Goal: Contribute content: Contribute content

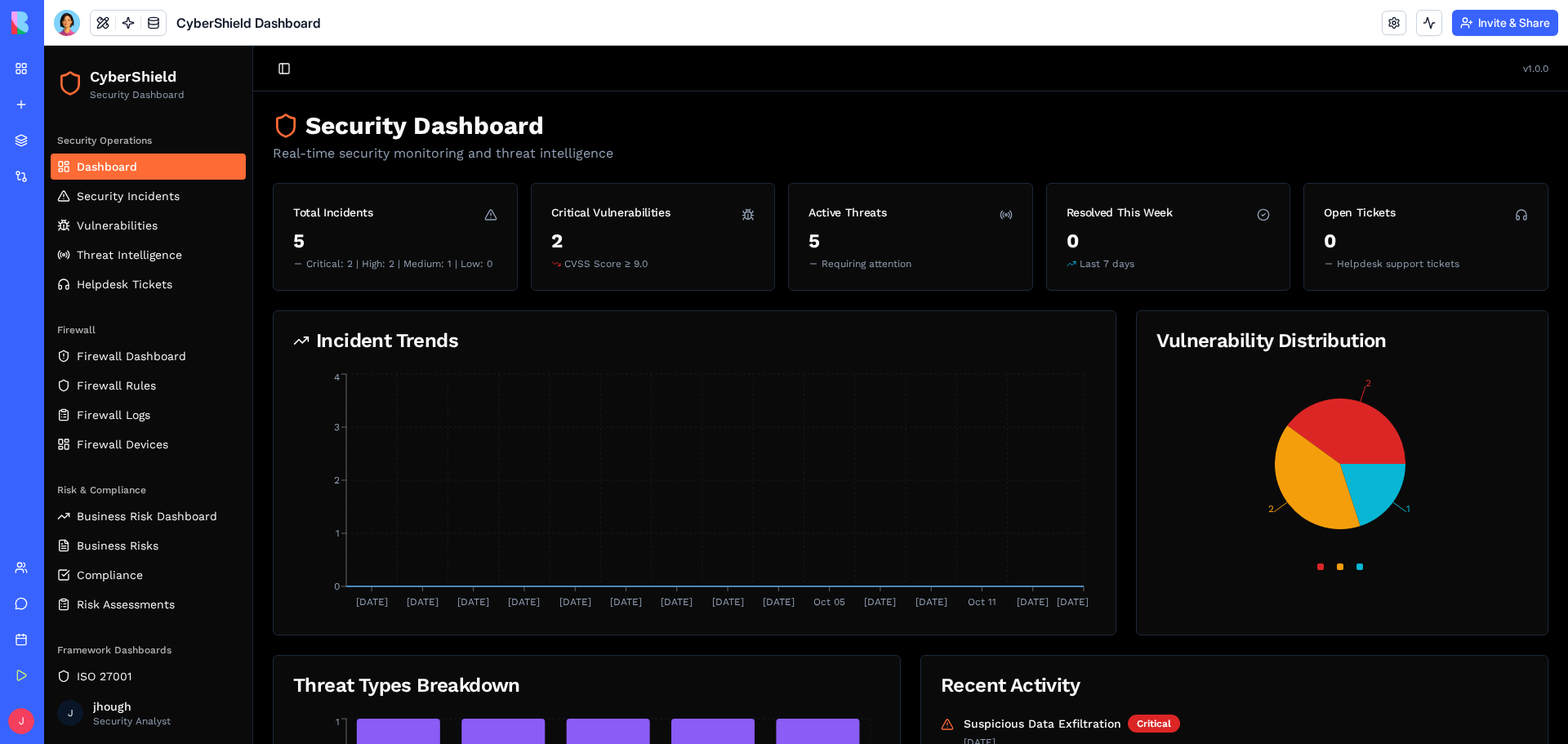
scroll to position [73, 0]
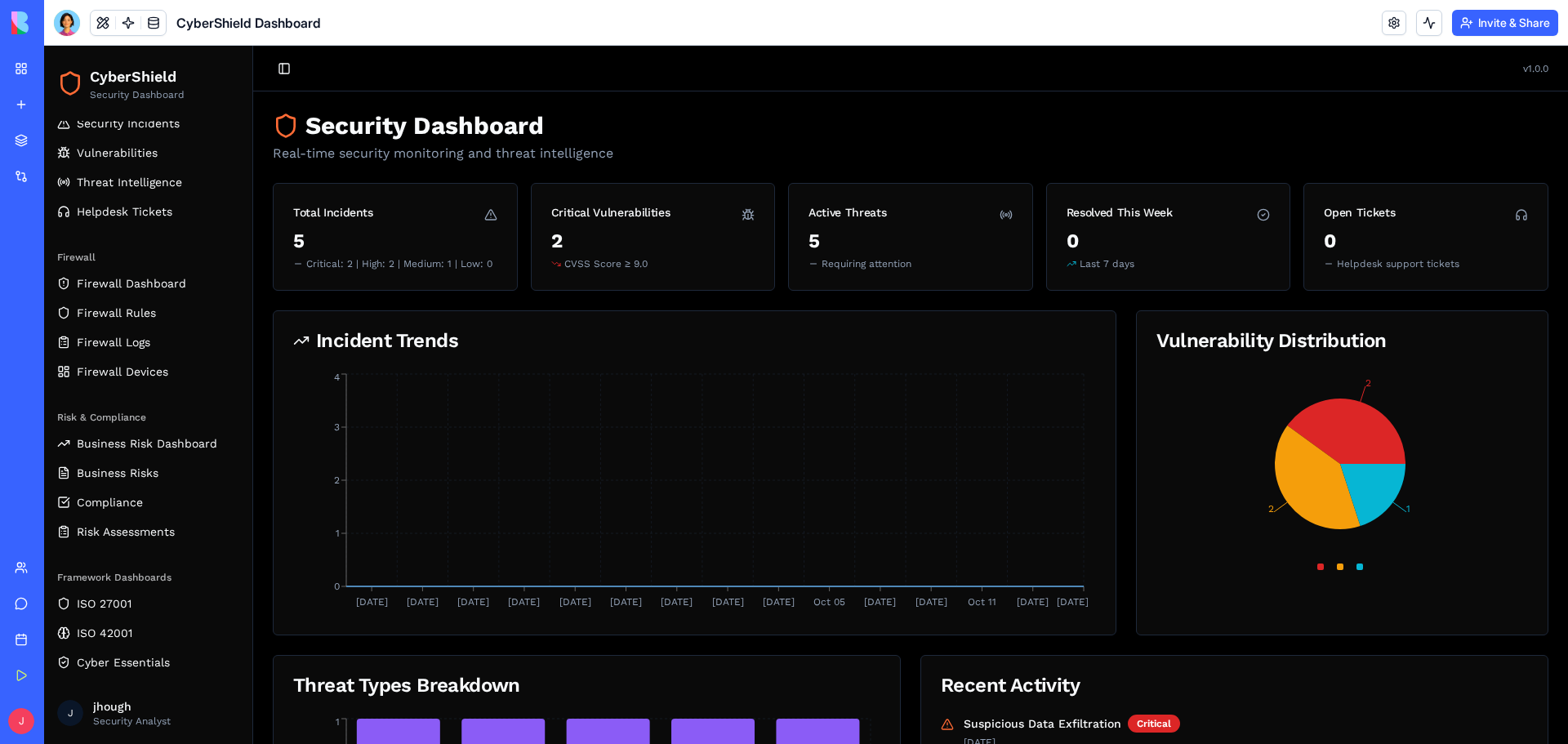
click at [32, 716] on div "J Business Trial 6 days left Upgrade" at bounding box center [23, 721] width 22 height 32
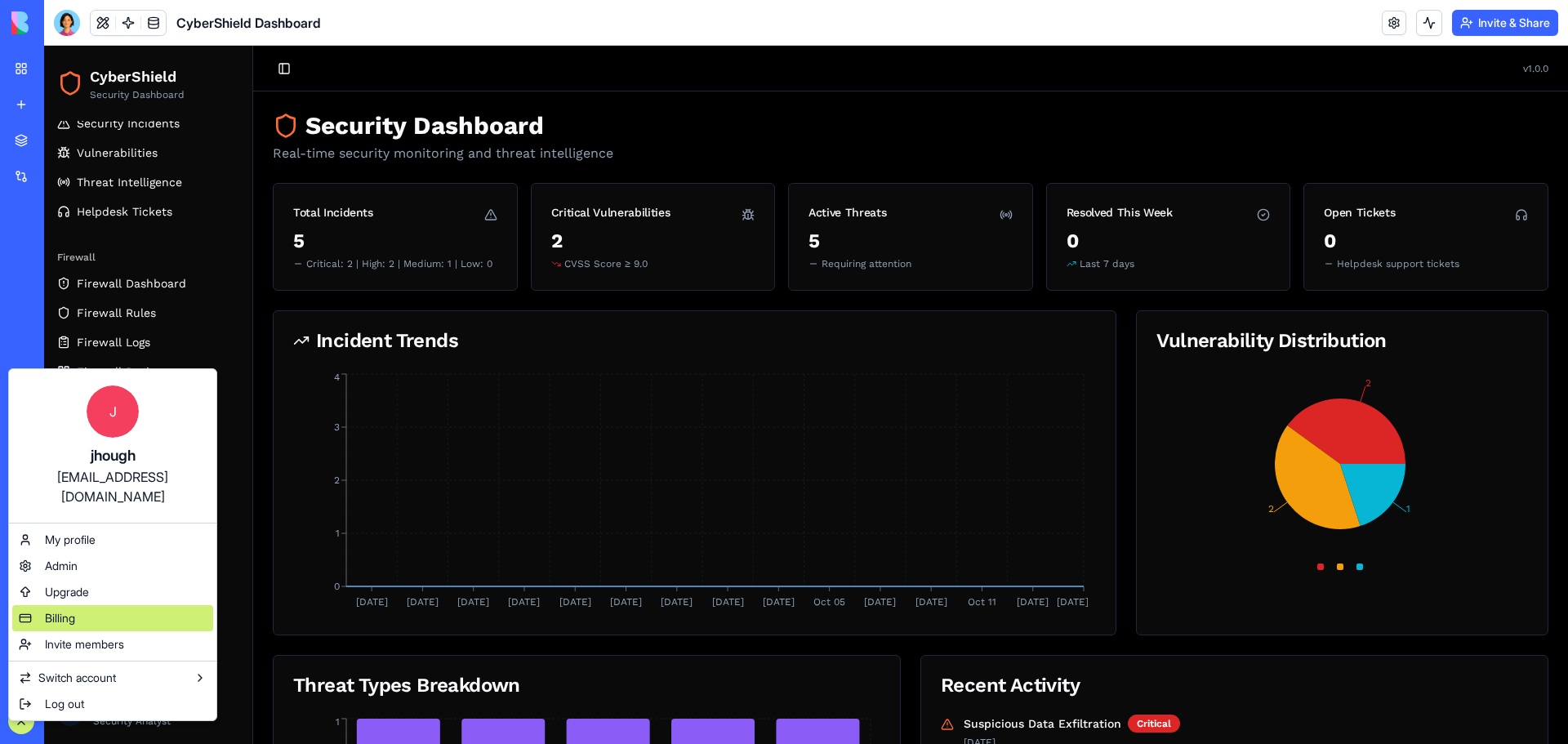
click at [79, 605] on div "Billing" at bounding box center [113, 618] width 201 height 26
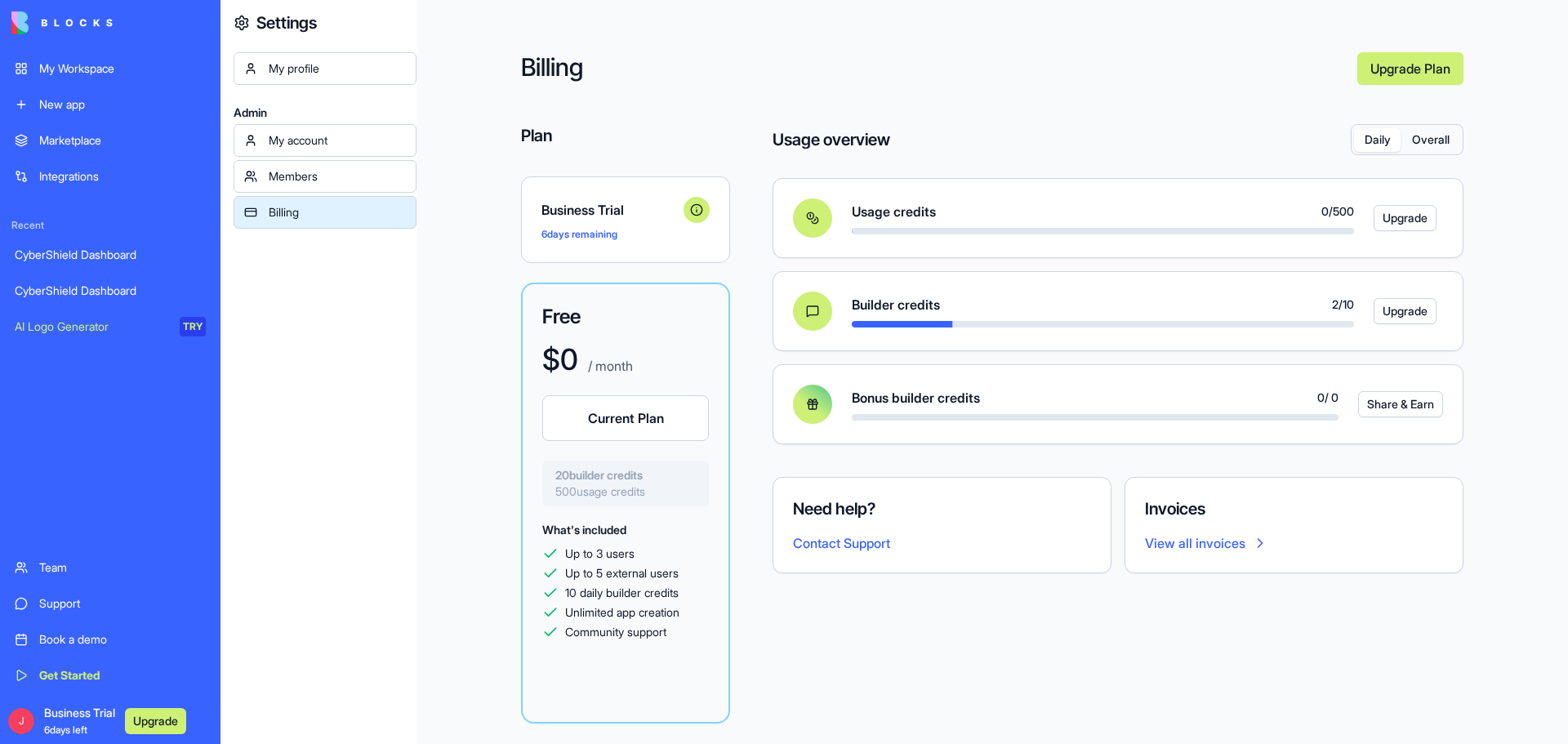
click at [68, 251] on div "CyberShield Dashboard" at bounding box center [110, 255] width 191 height 16
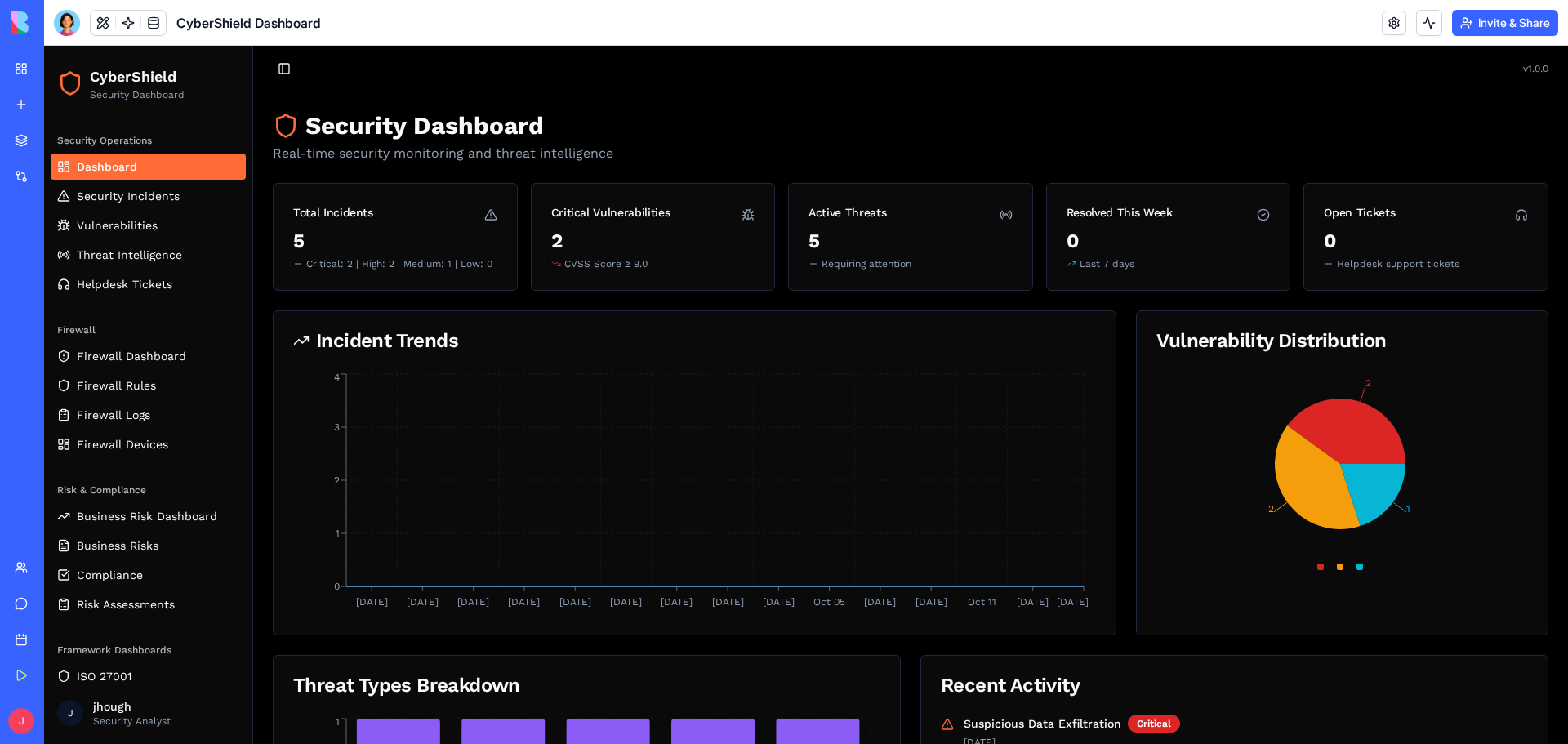
click at [60, 601] on div "Support" at bounding box center [50, 603] width 22 height 16
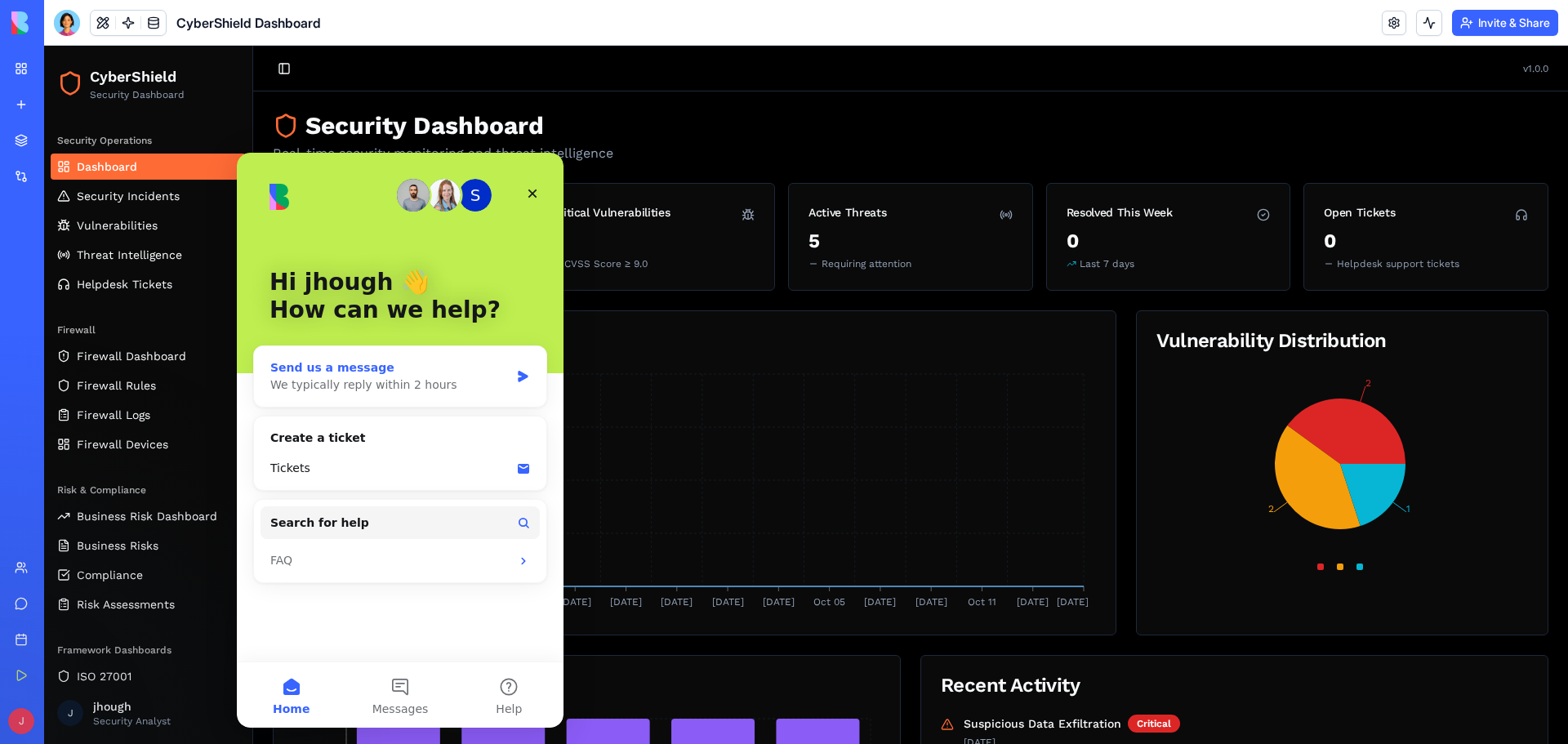
click at [401, 384] on div "We typically reply within 2 hours" at bounding box center [390, 385] width 240 height 17
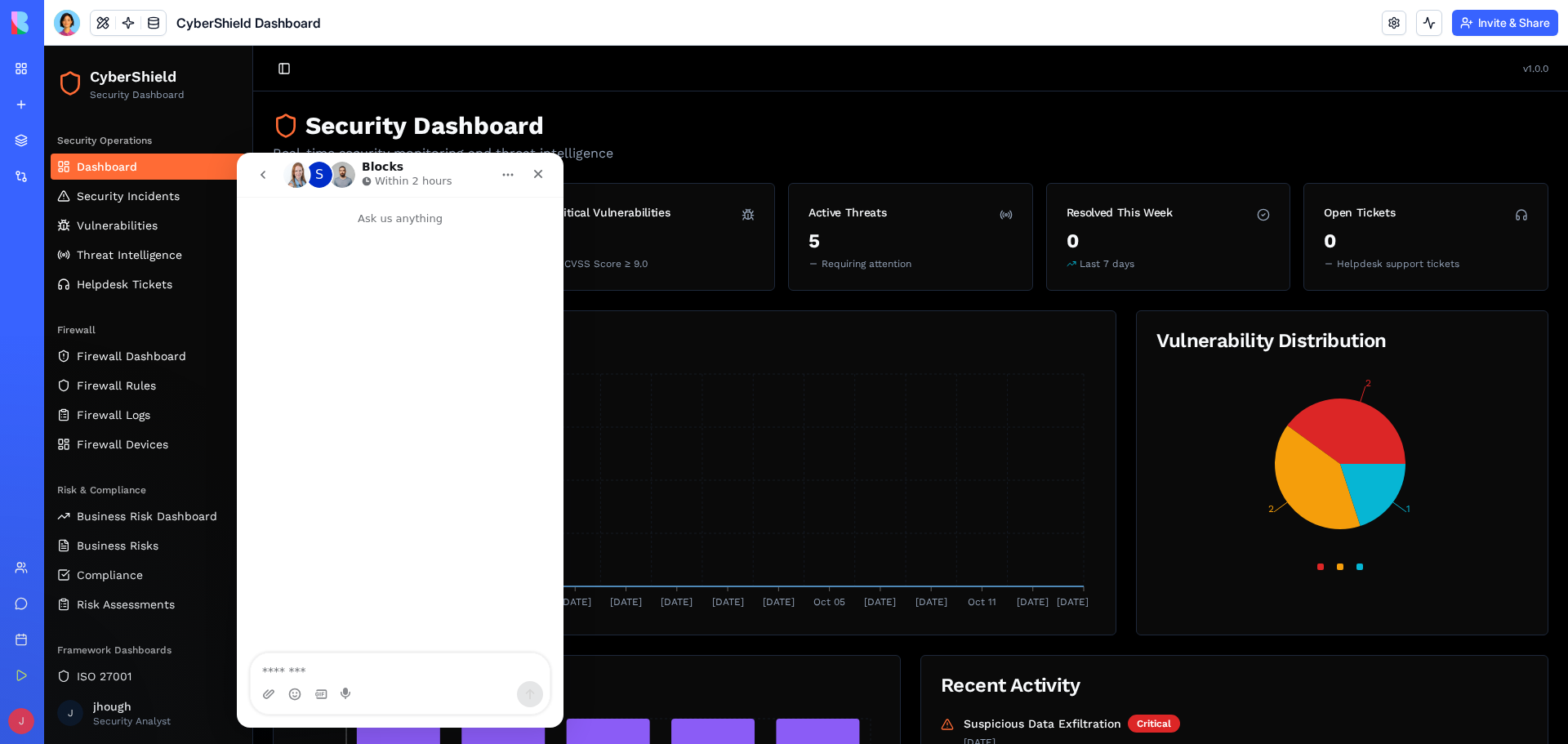
click at [378, 666] on textarea "Message…" at bounding box center [400, 667] width 299 height 28
type textarea "**********"
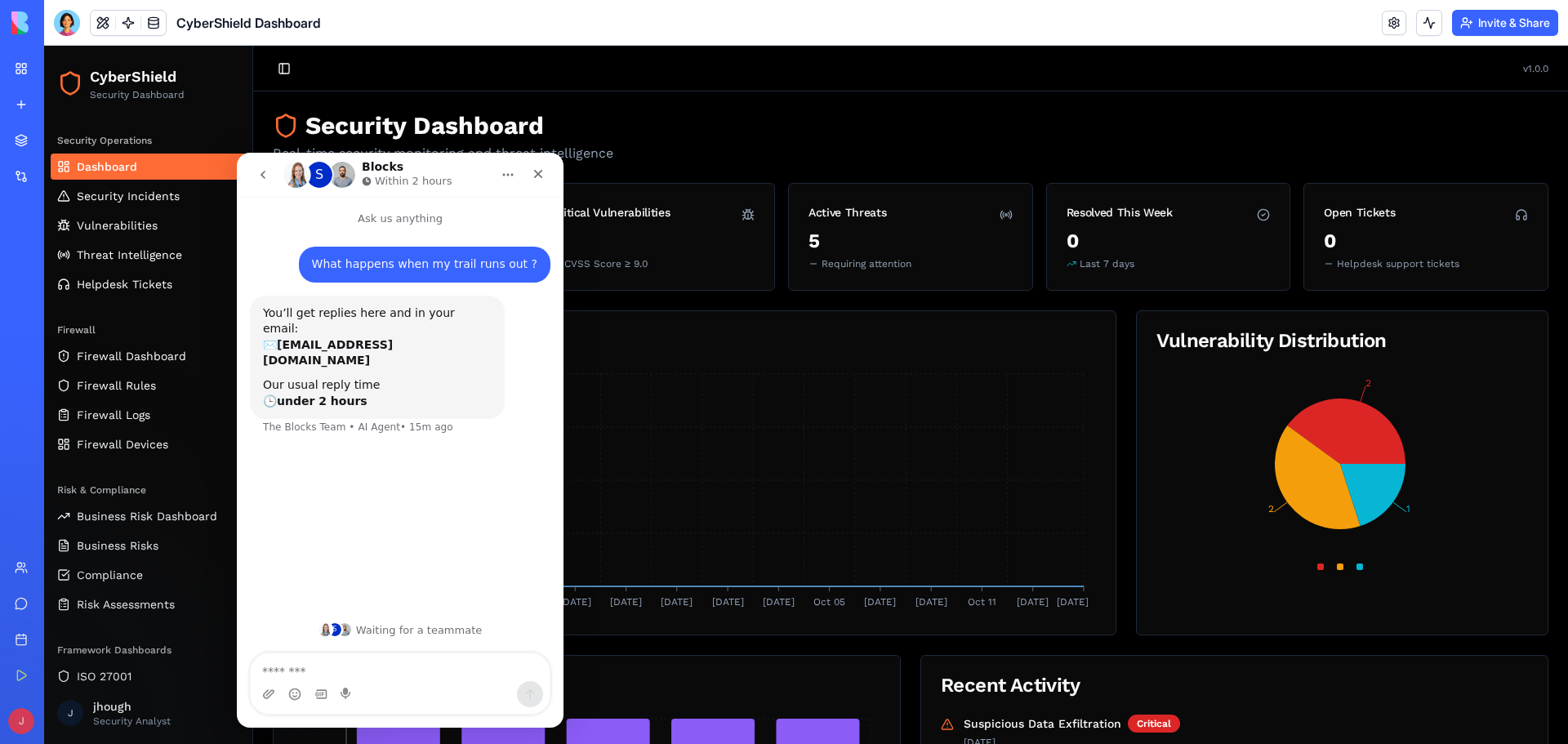
click at [936, 113] on h1 "Security Dashboard" at bounding box center [911, 125] width 1276 height 30
click at [550, 171] on div "Close" at bounding box center [538, 174] width 30 height 30
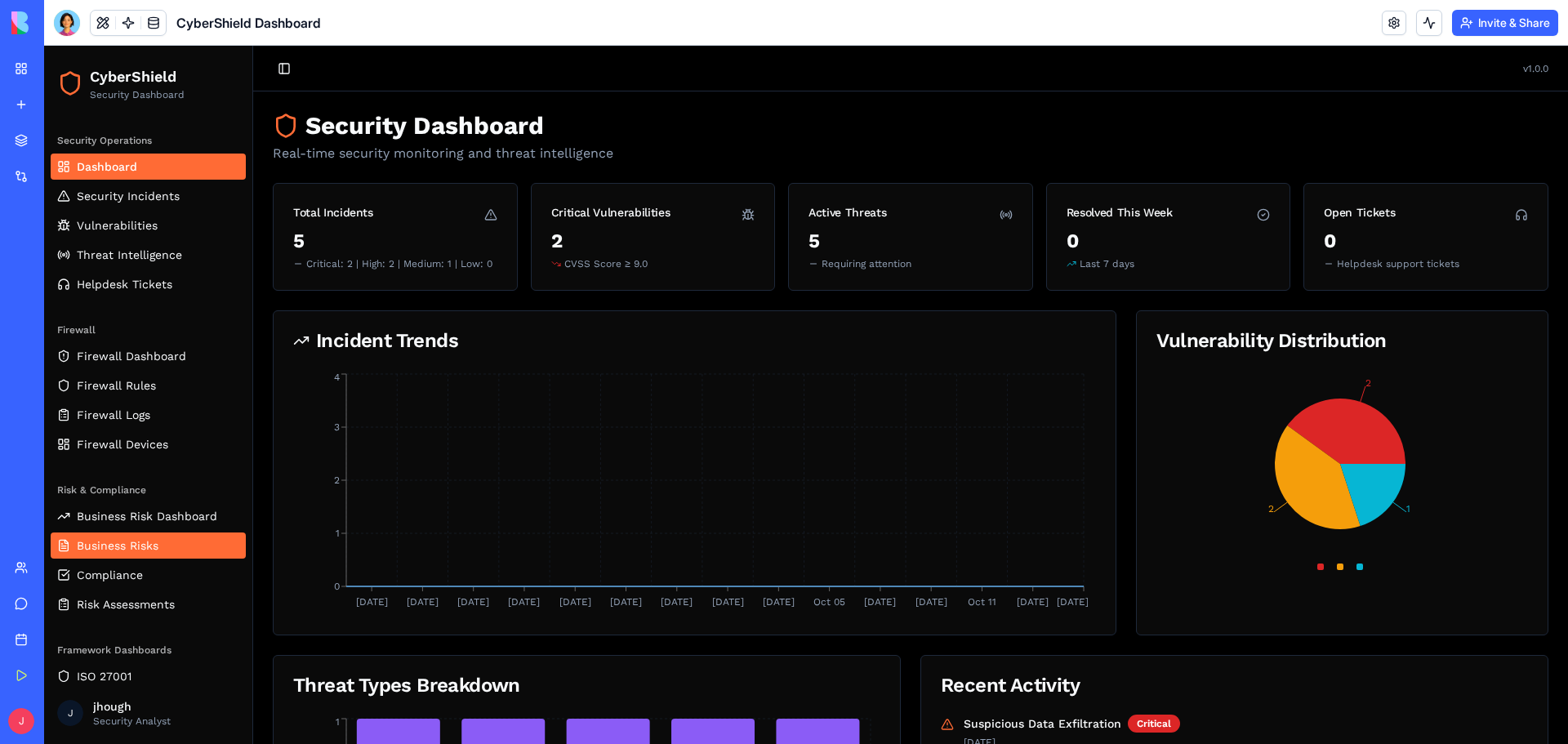
scroll to position [73, 0]
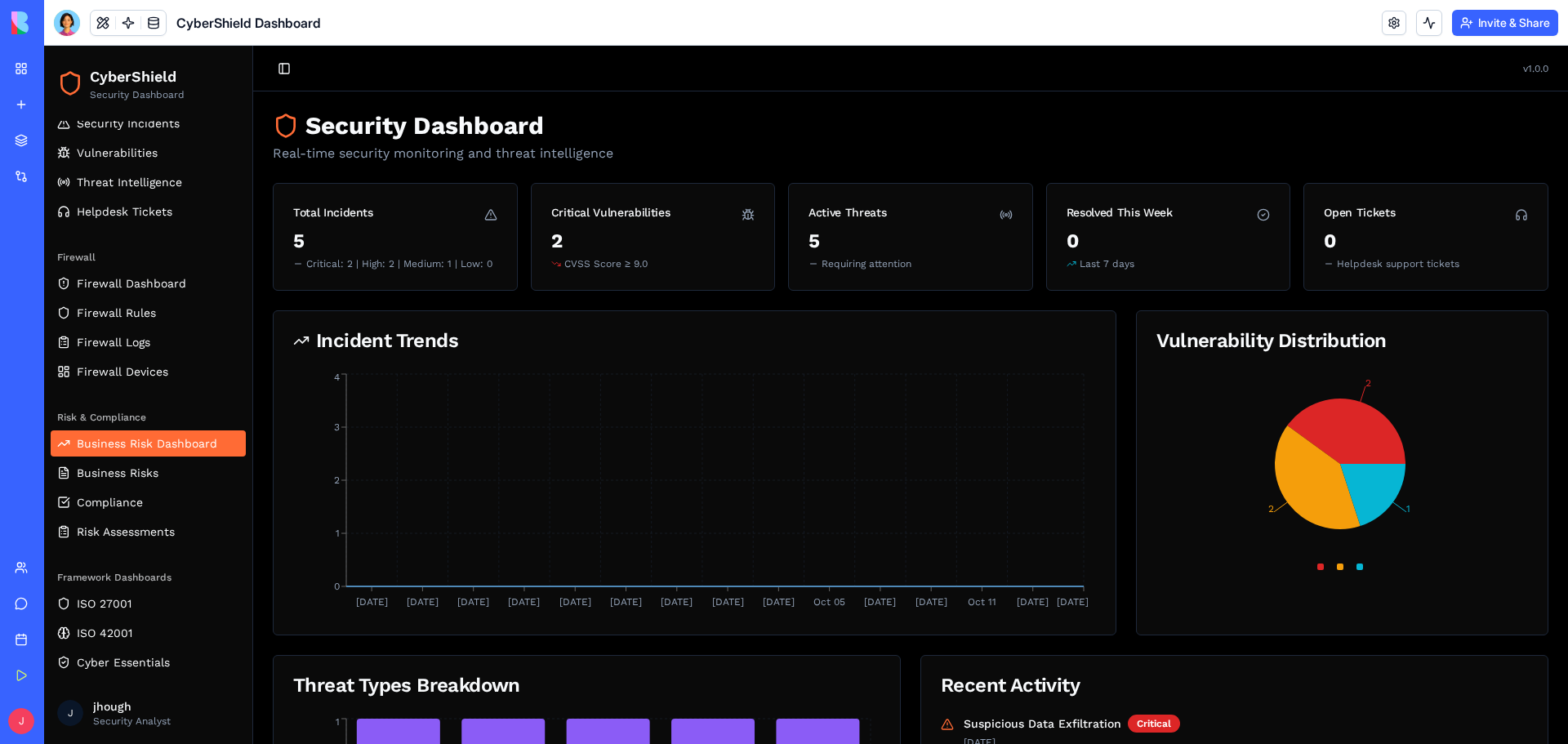
click at [128, 440] on span "Business Risk Dashboard" at bounding box center [147, 443] width 141 height 16
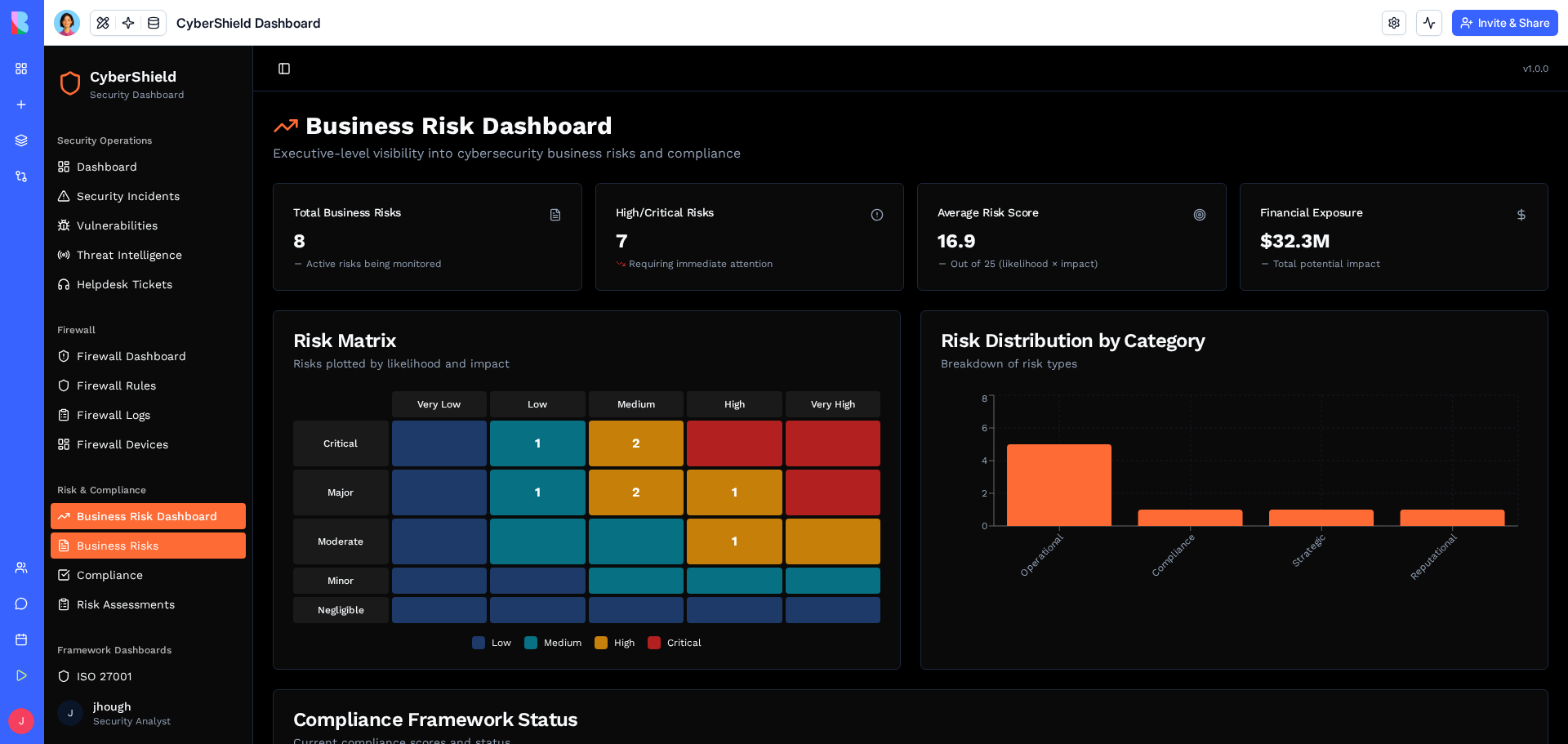
click at [104, 552] on span "Business Risks" at bounding box center [117, 545] width 82 height 16
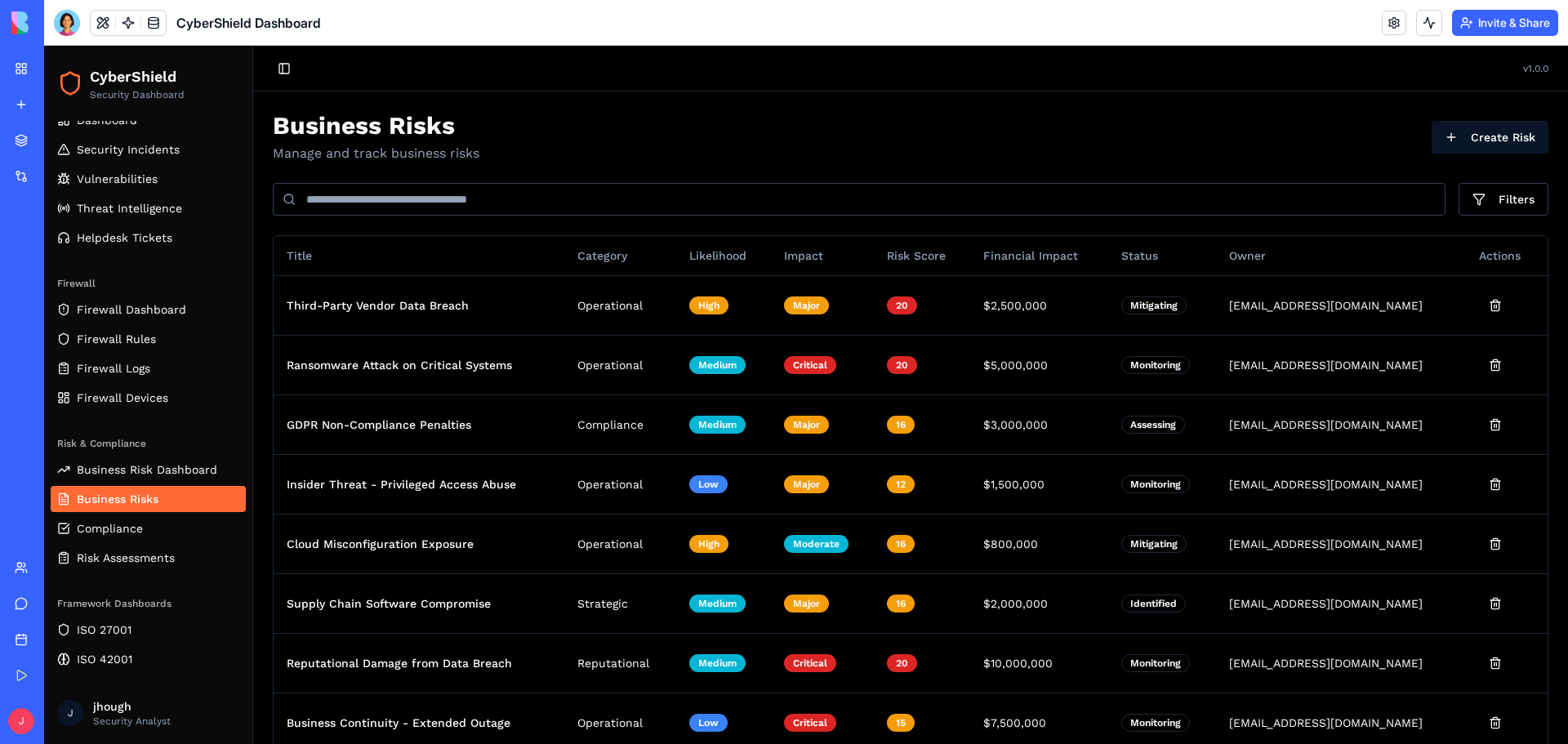
scroll to position [73, 0]
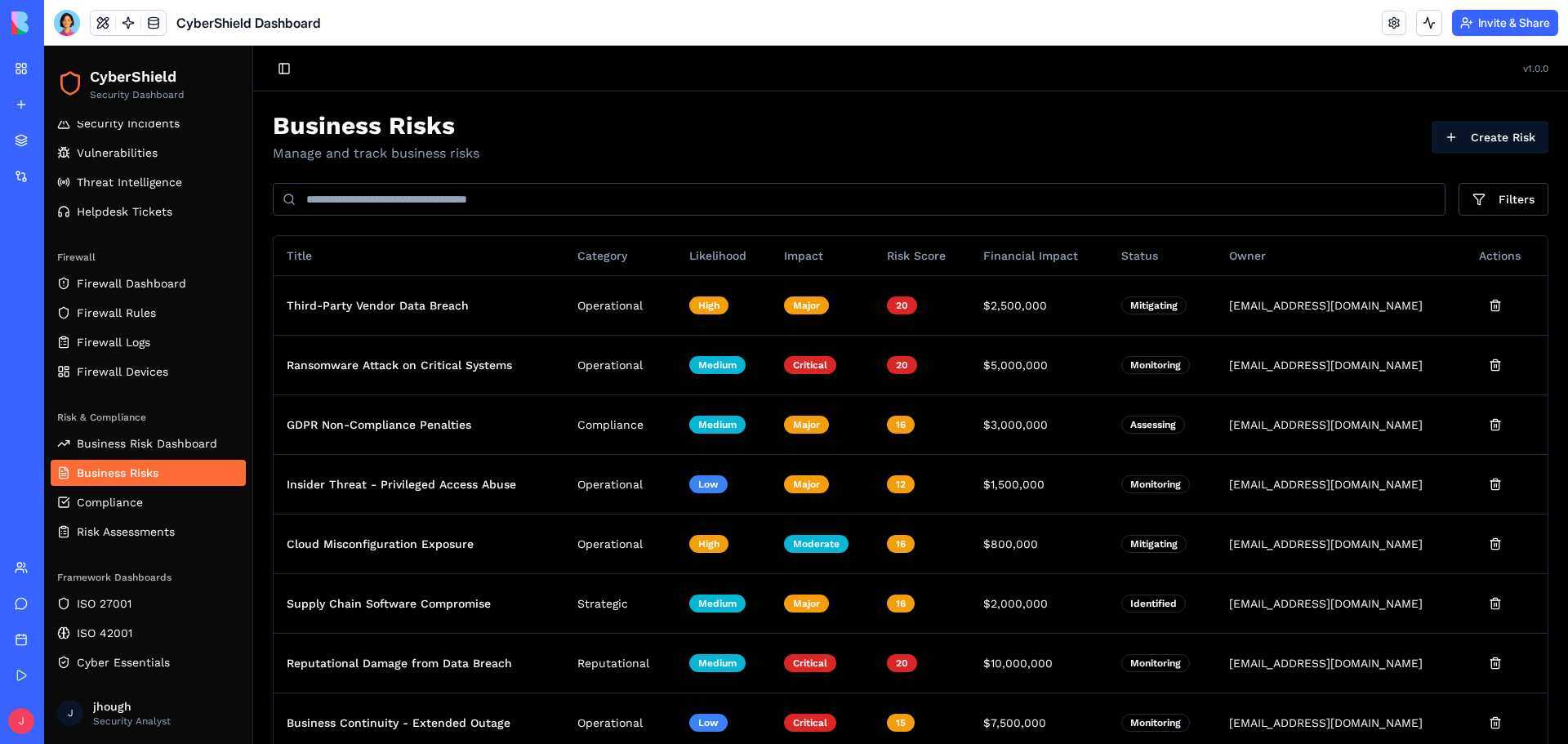
click at [60, 250] on div "CyberShield Dashboard" at bounding box center [37, 255] width 46 height 16
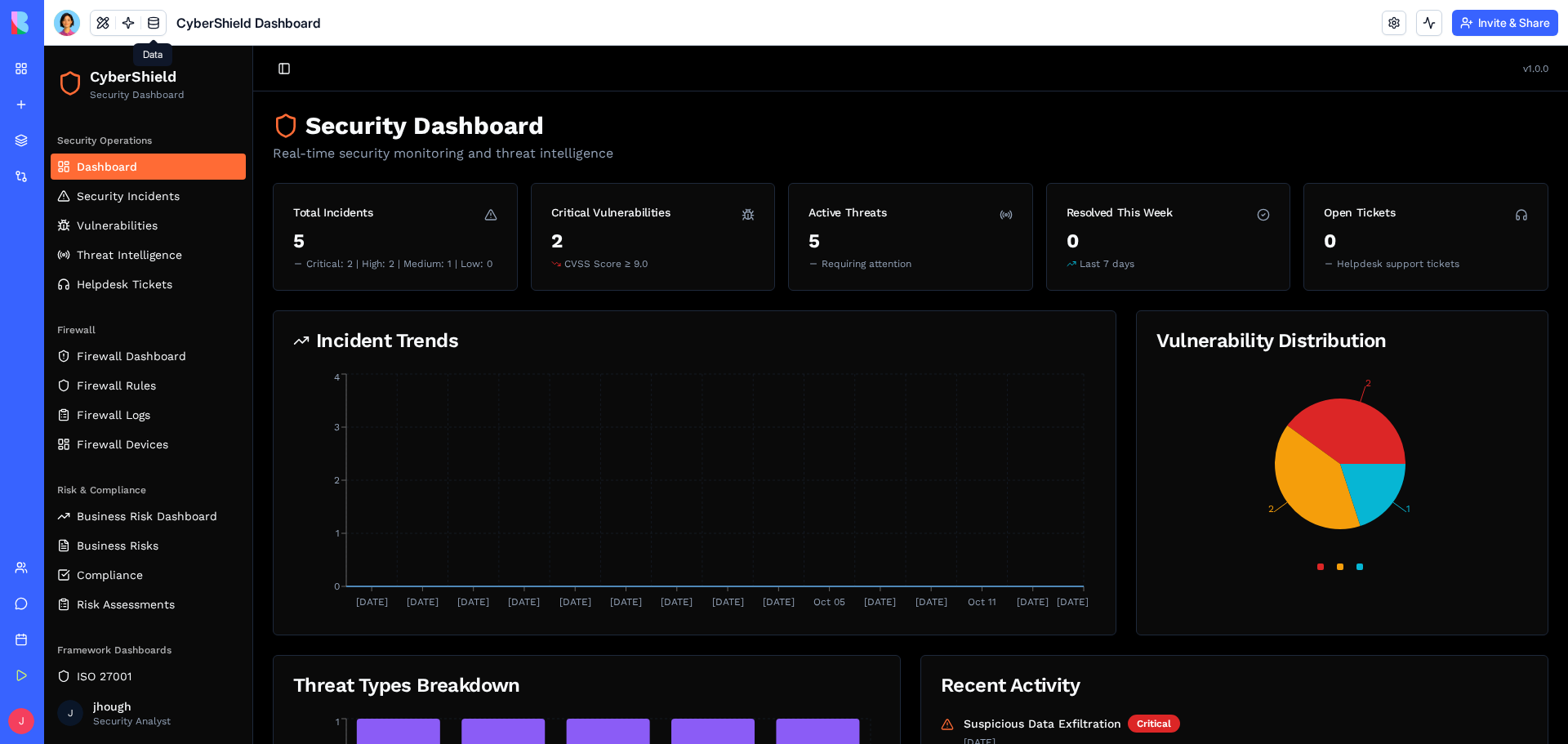
click at [151, 23] on link at bounding box center [153, 23] width 24 height 24
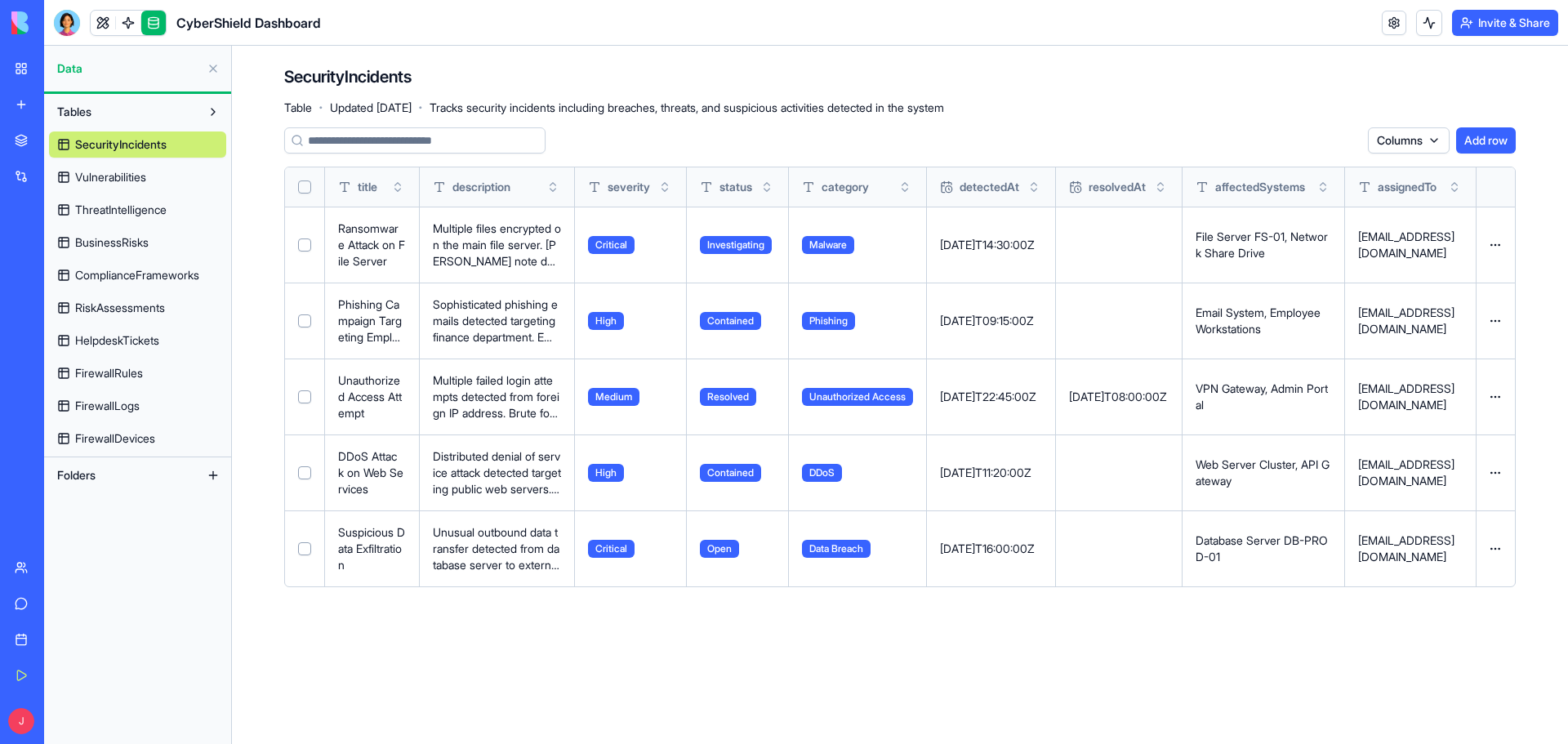
click at [132, 180] on span "Vulnerabilities" at bounding box center [110, 177] width 71 height 16
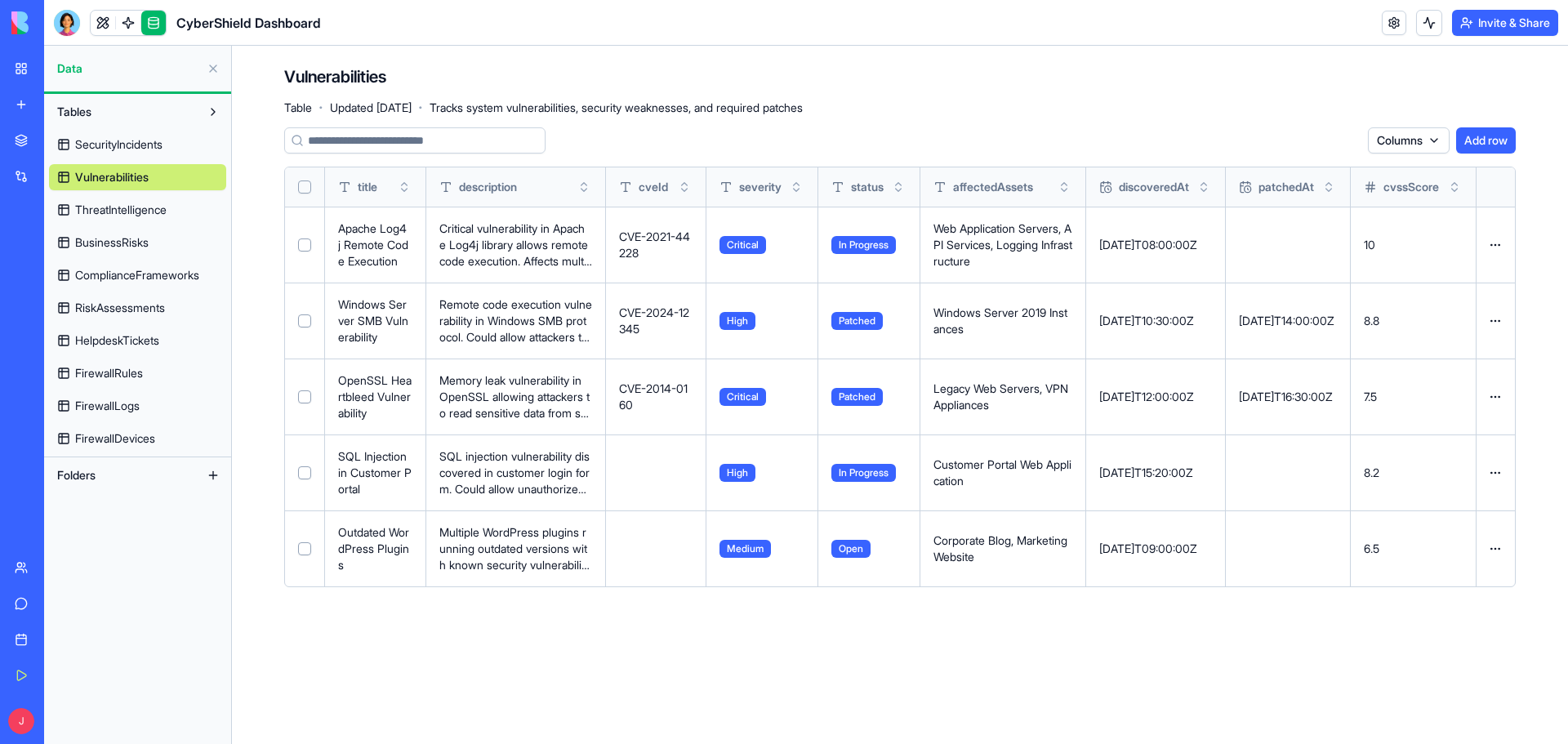
click at [109, 206] on span "ThreatIntelligence" at bounding box center [120, 210] width 91 height 16
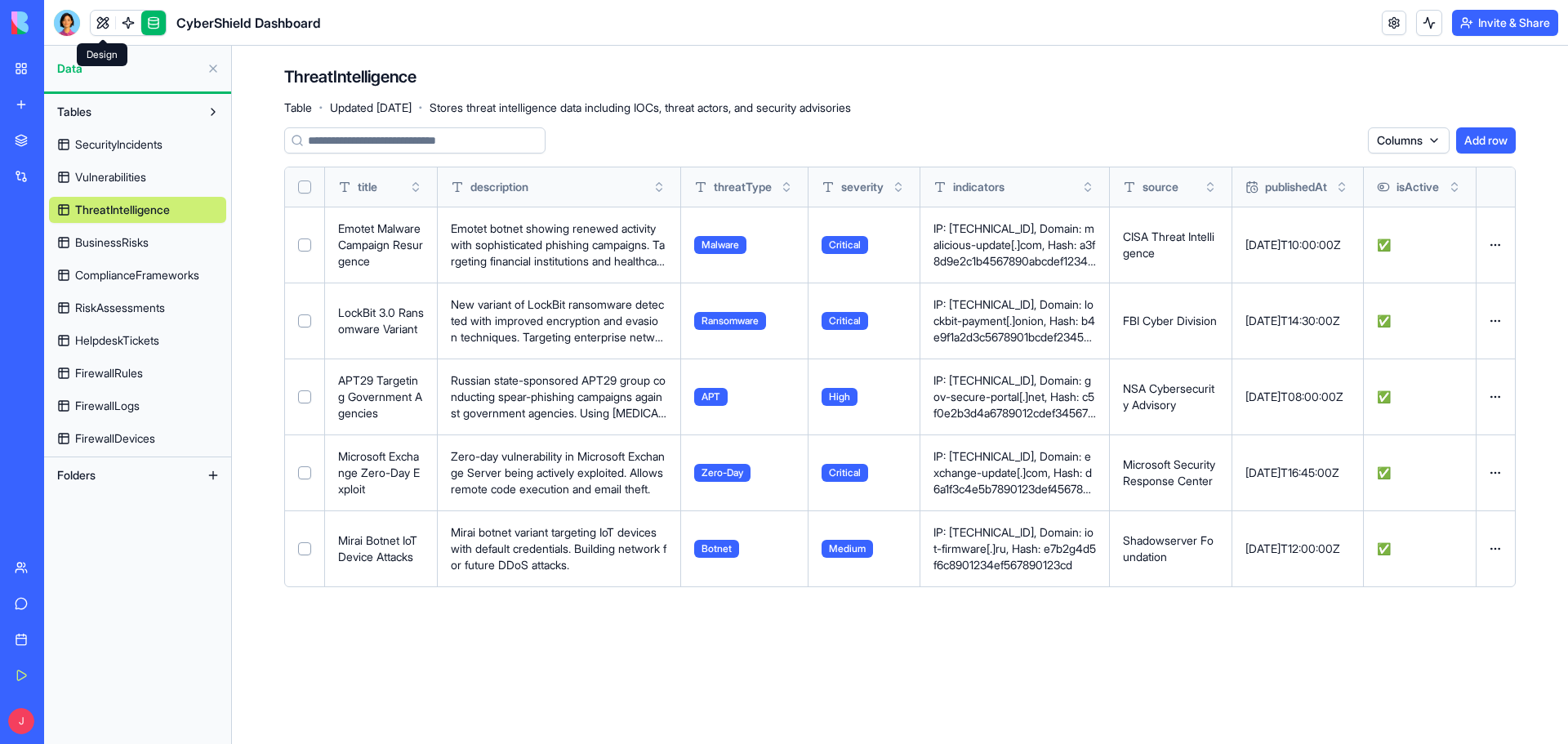
click at [102, 21] on link at bounding box center [103, 23] width 24 height 24
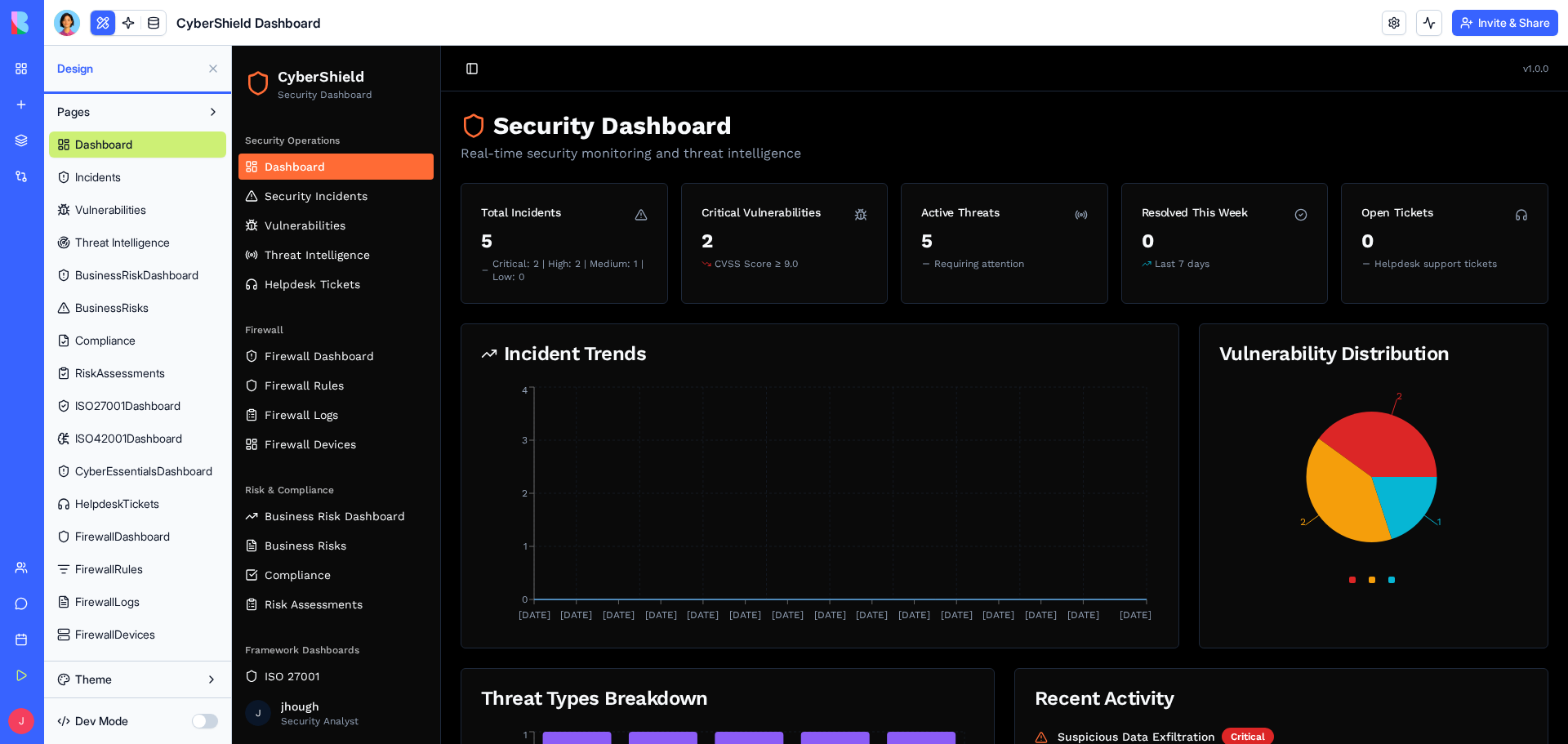
click at [106, 185] on span "Incidents" at bounding box center [97, 177] width 46 height 16
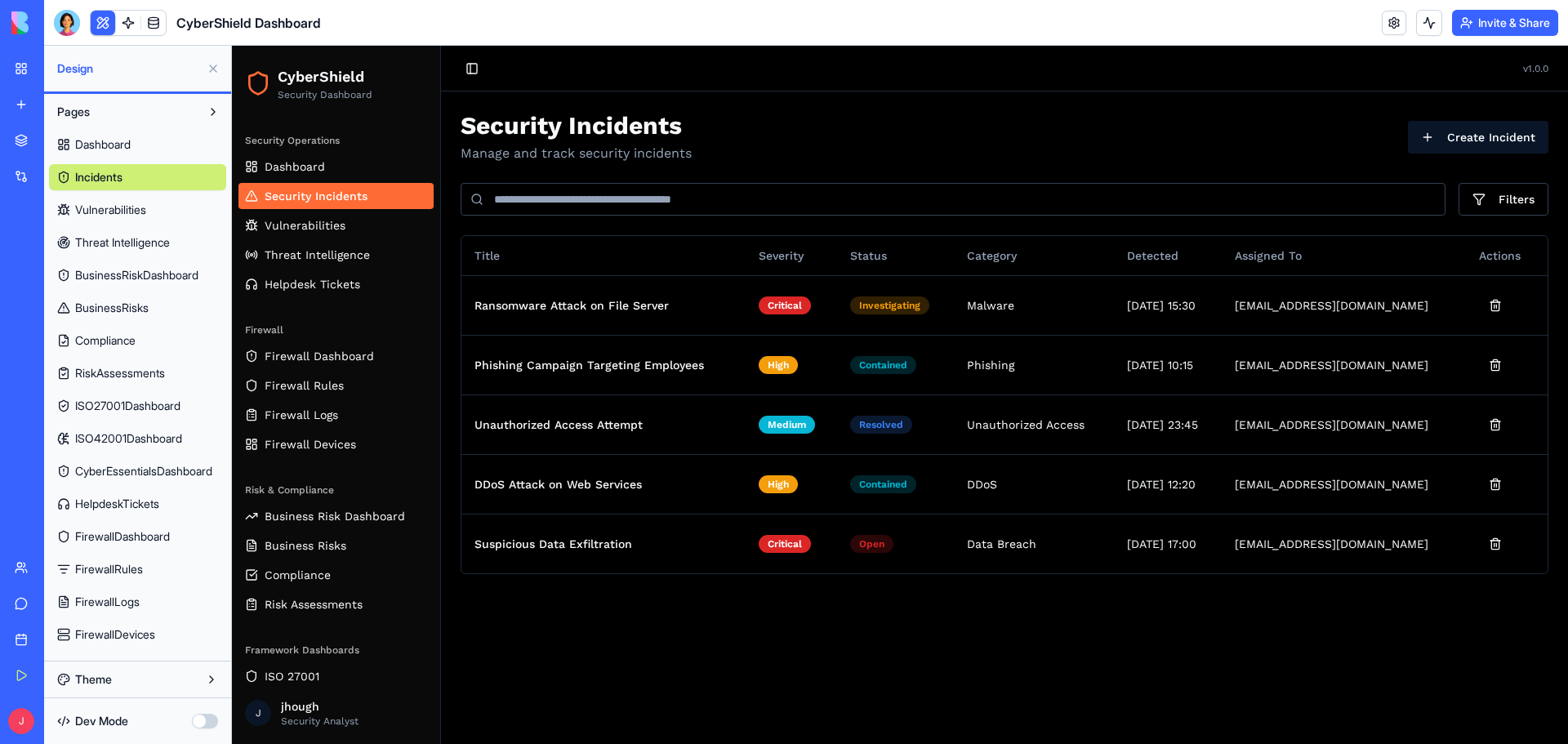
click at [107, 679] on button "Theme" at bounding box center [137, 678] width 178 height 26
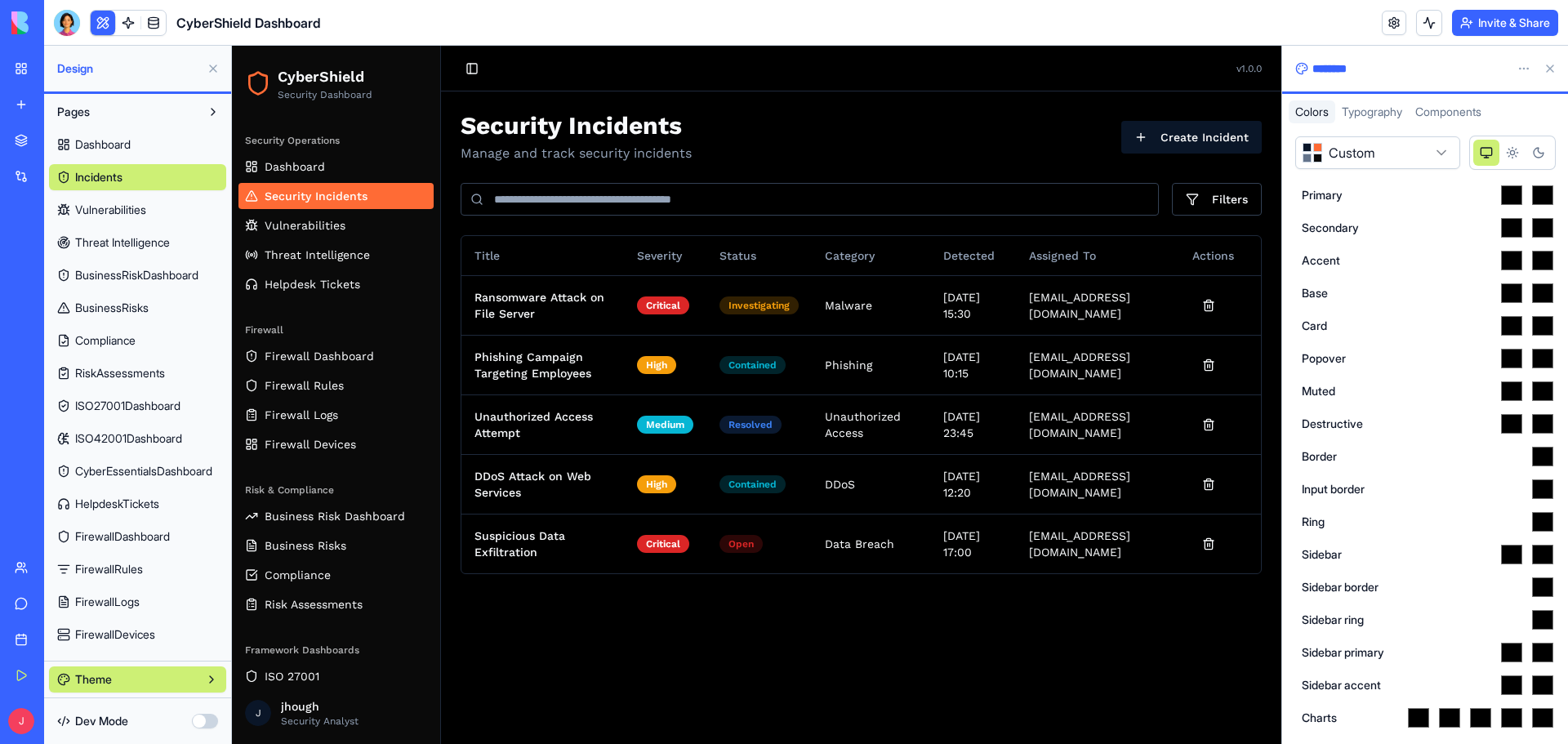
click at [107, 679] on button "Theme" at bounding box center [137, 678] width 178 height 26
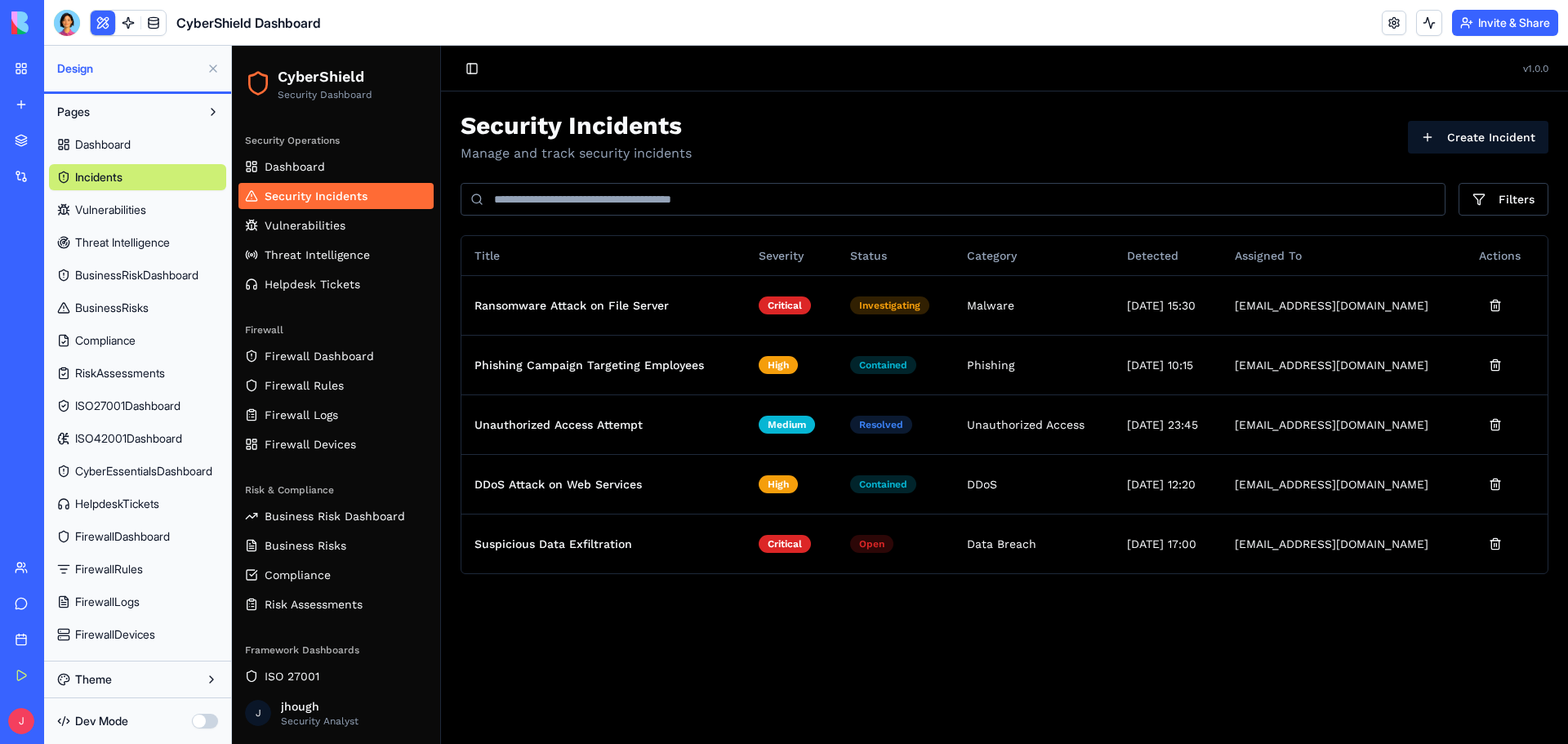
click at [115, 470] on span "CyberEssentialsDashboard" at bounding box center [143, 471] width 137 height 16
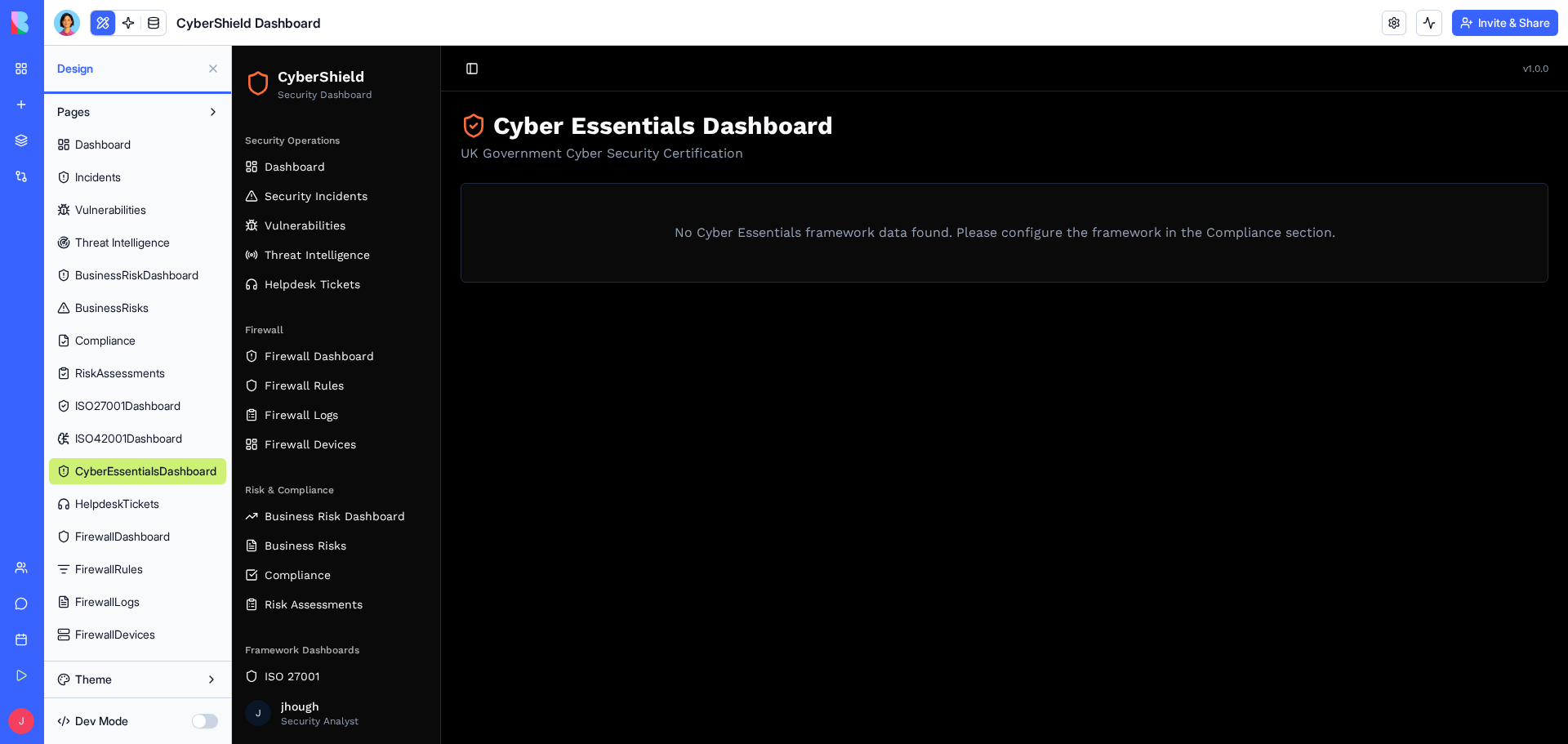
click at [123, 435] on span "ISO42001Dashboard" at bounding box center [128, 439] width 107 height 16
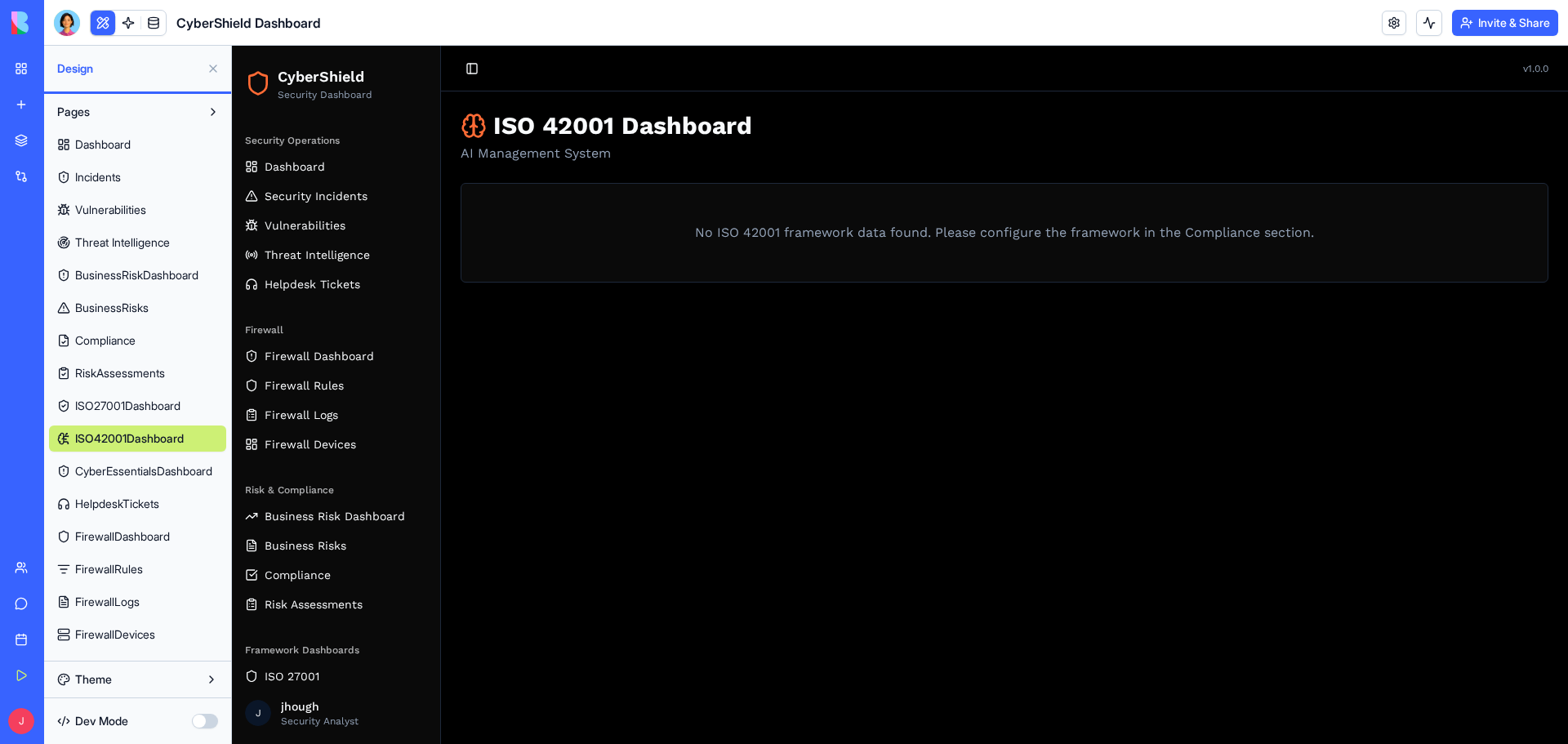
click at [60, 249] on div "CyberShield Dashboard" at bounding box center [37, 255] width 46 height 16
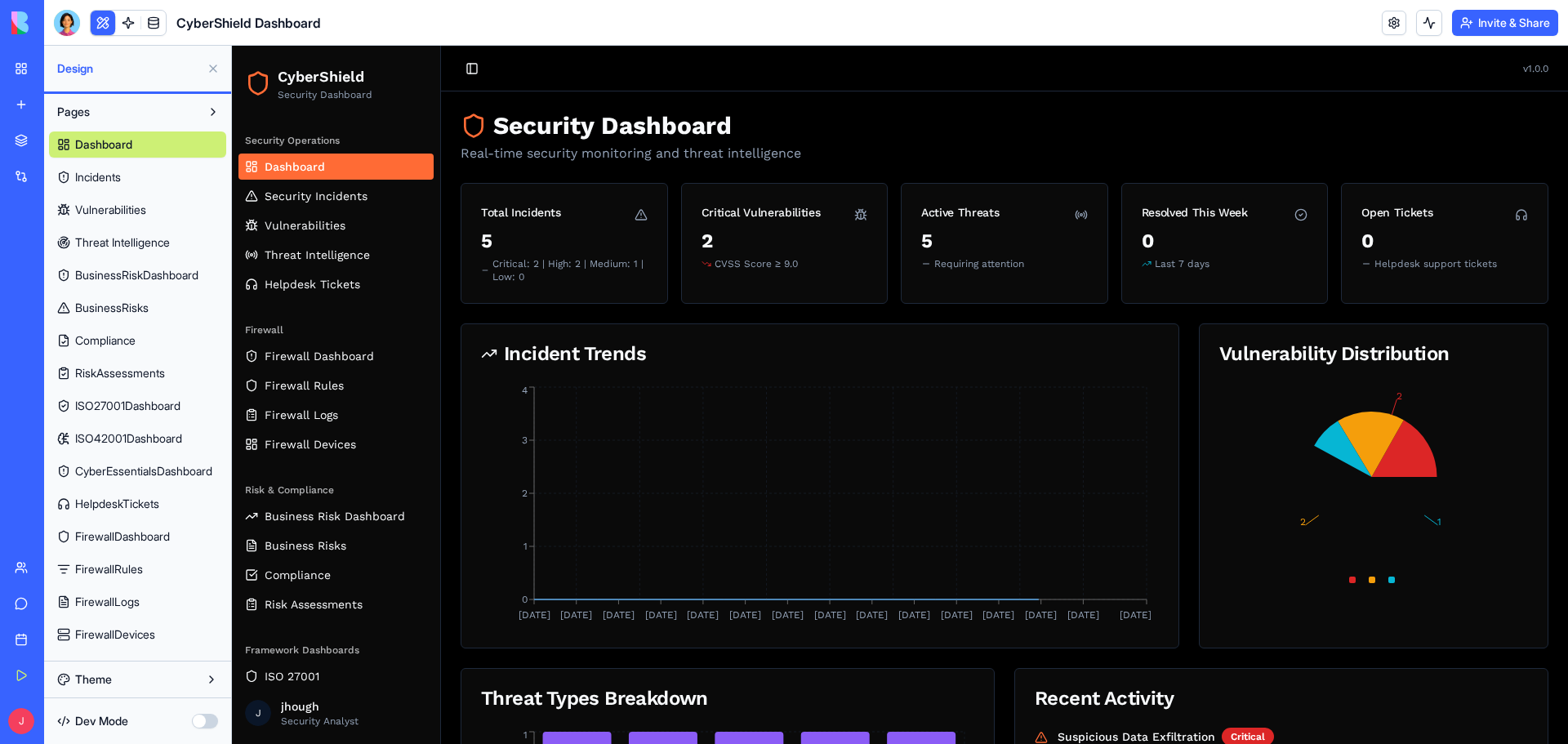
click at [210, 66] on button at bounding box center [213, 68] width 26 height 26
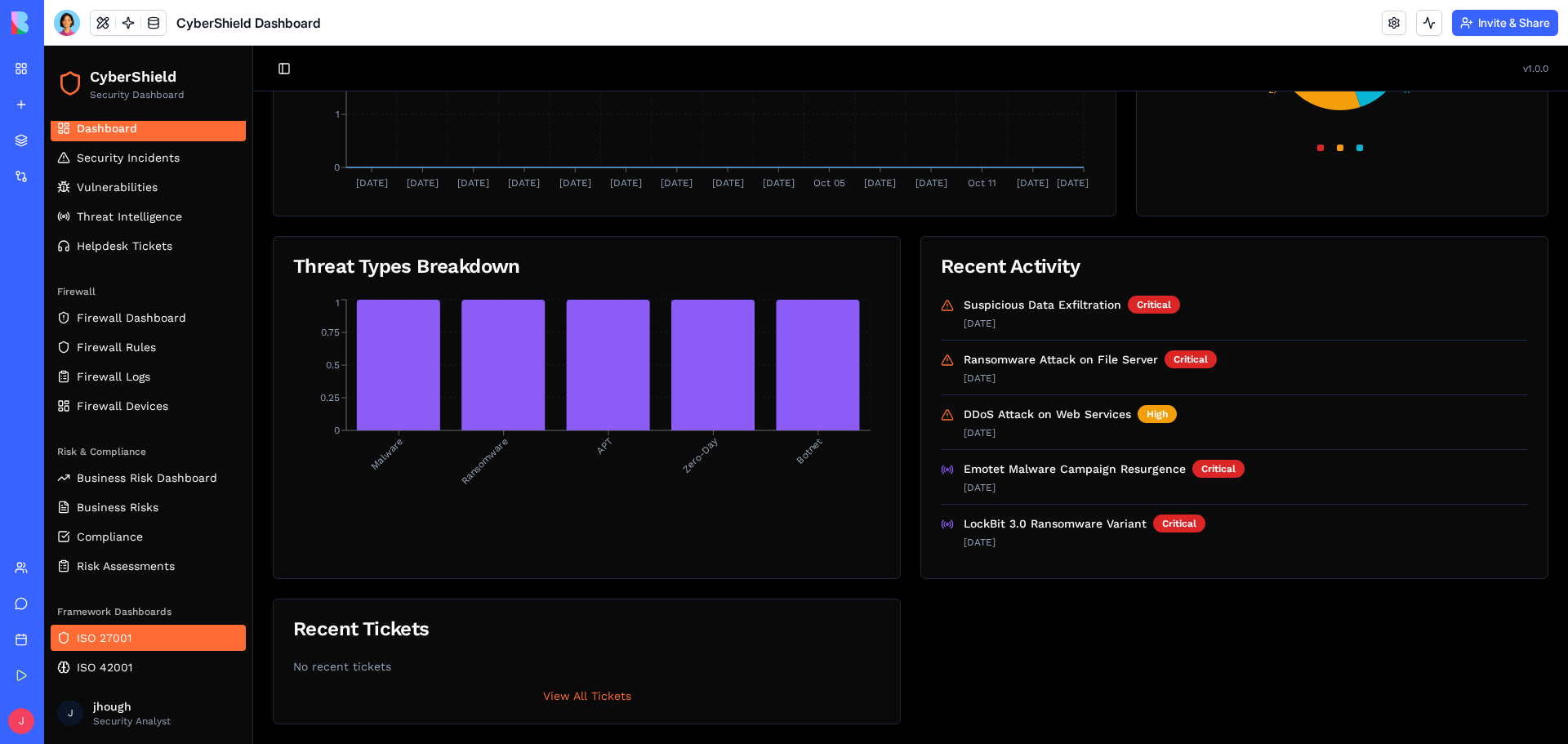
scroll to position [73, 0]
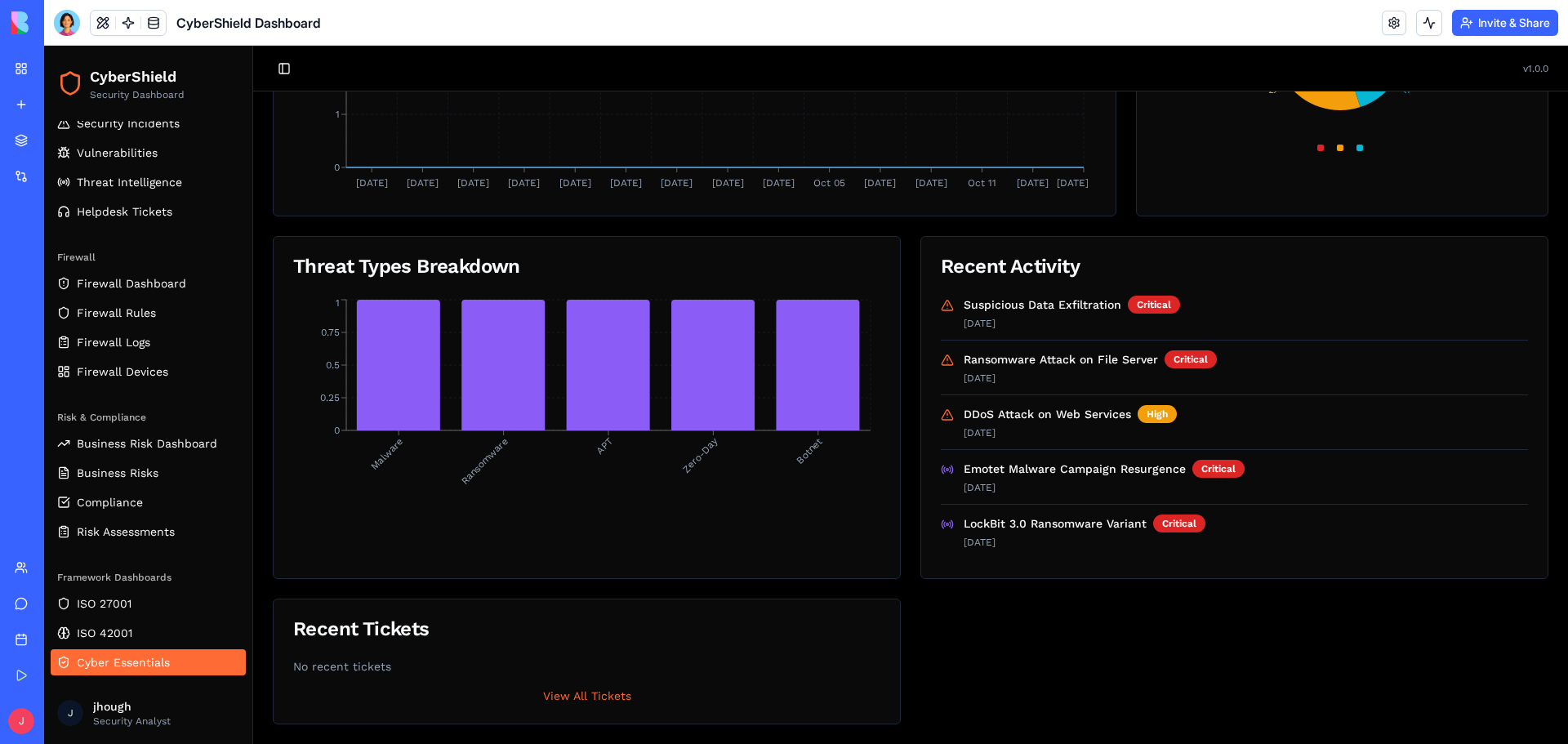
click at [105, 654] on span "Cyber Essentials" at bounding box center [123, 662] width 93 height 16
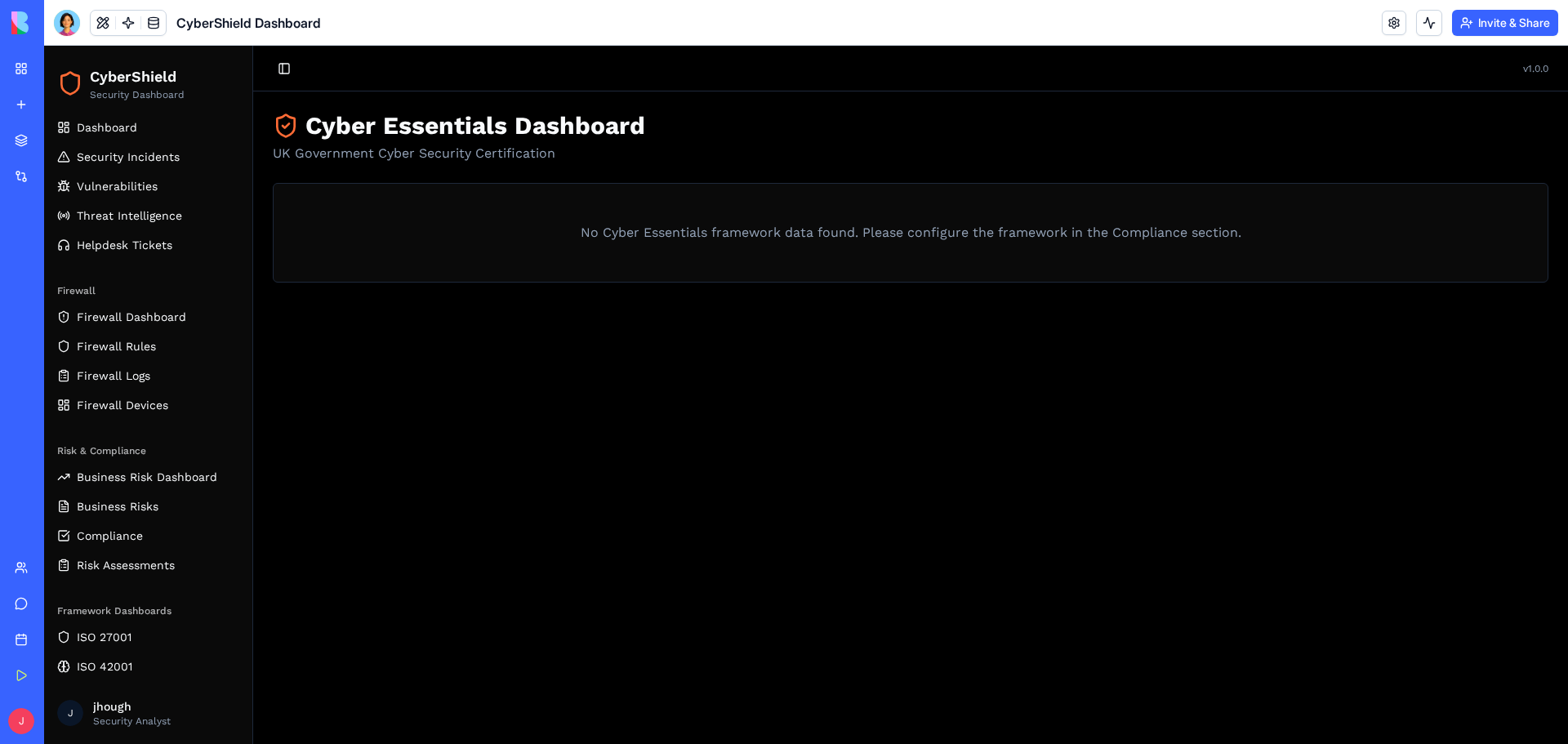
scroll to position [73, 0]
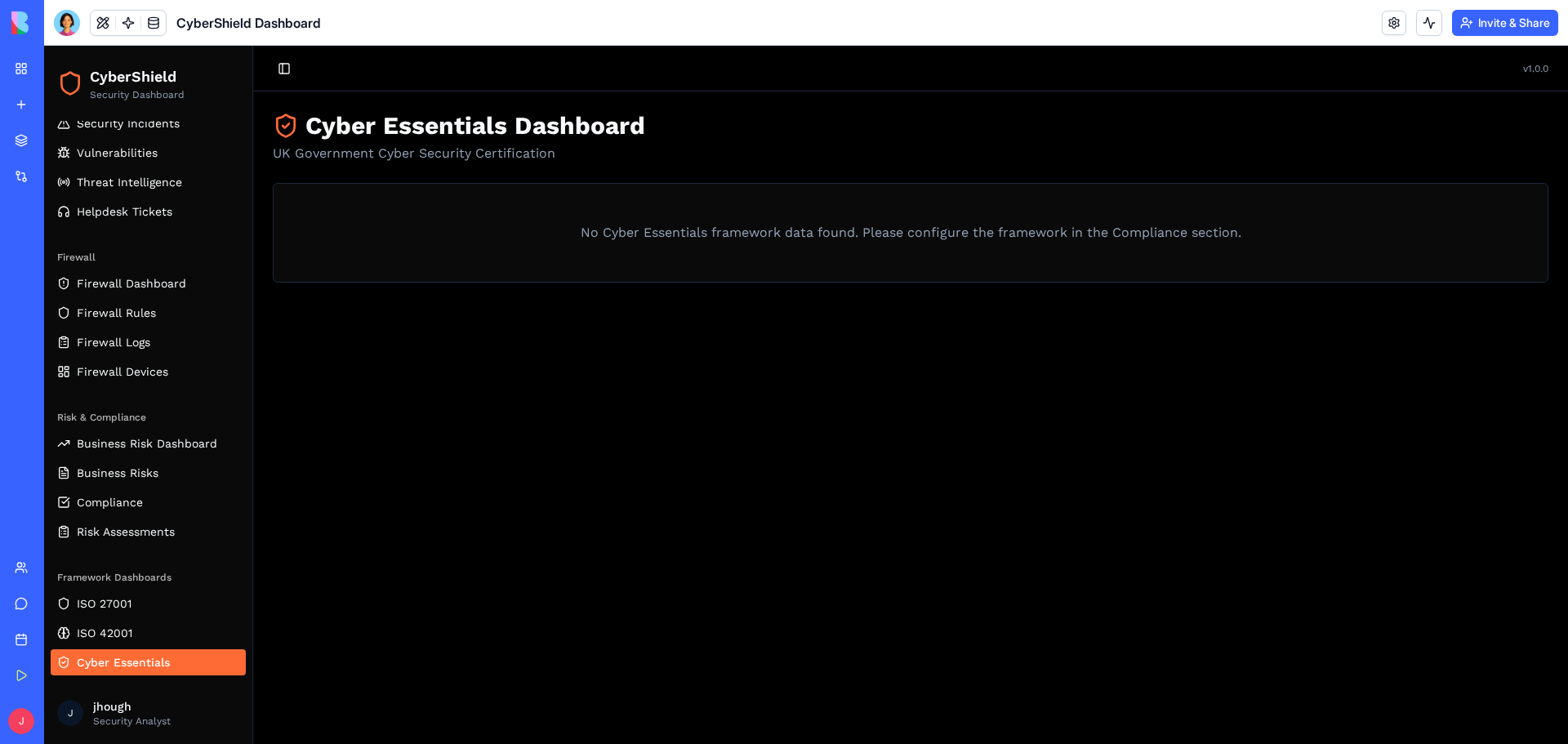
click at [158, 24] on link at bounding box center [153, 23] width 24 height 24
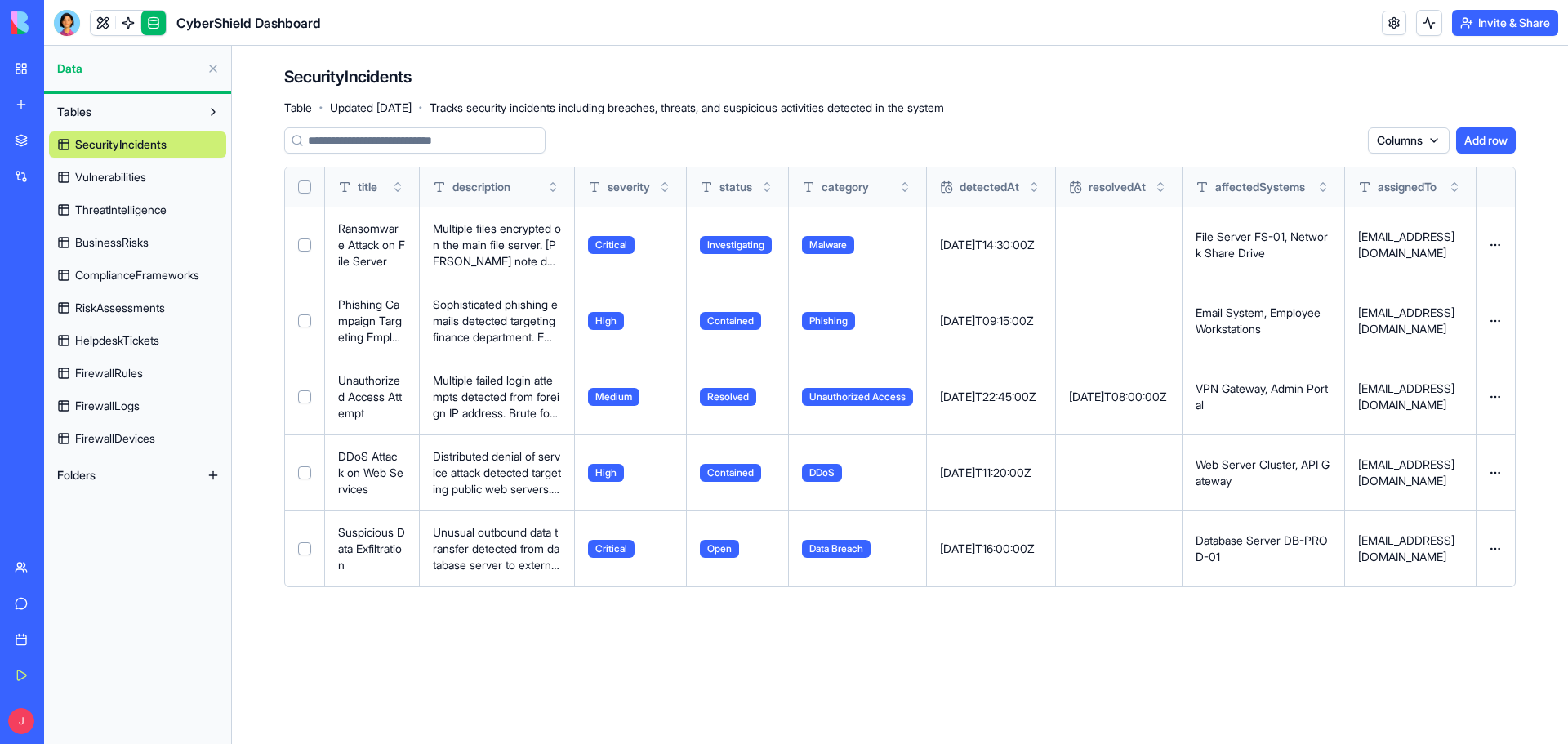
click at [132, 277] on span "ComplianceFrameworks" at bounding box center [137, 275] width 124 height 16
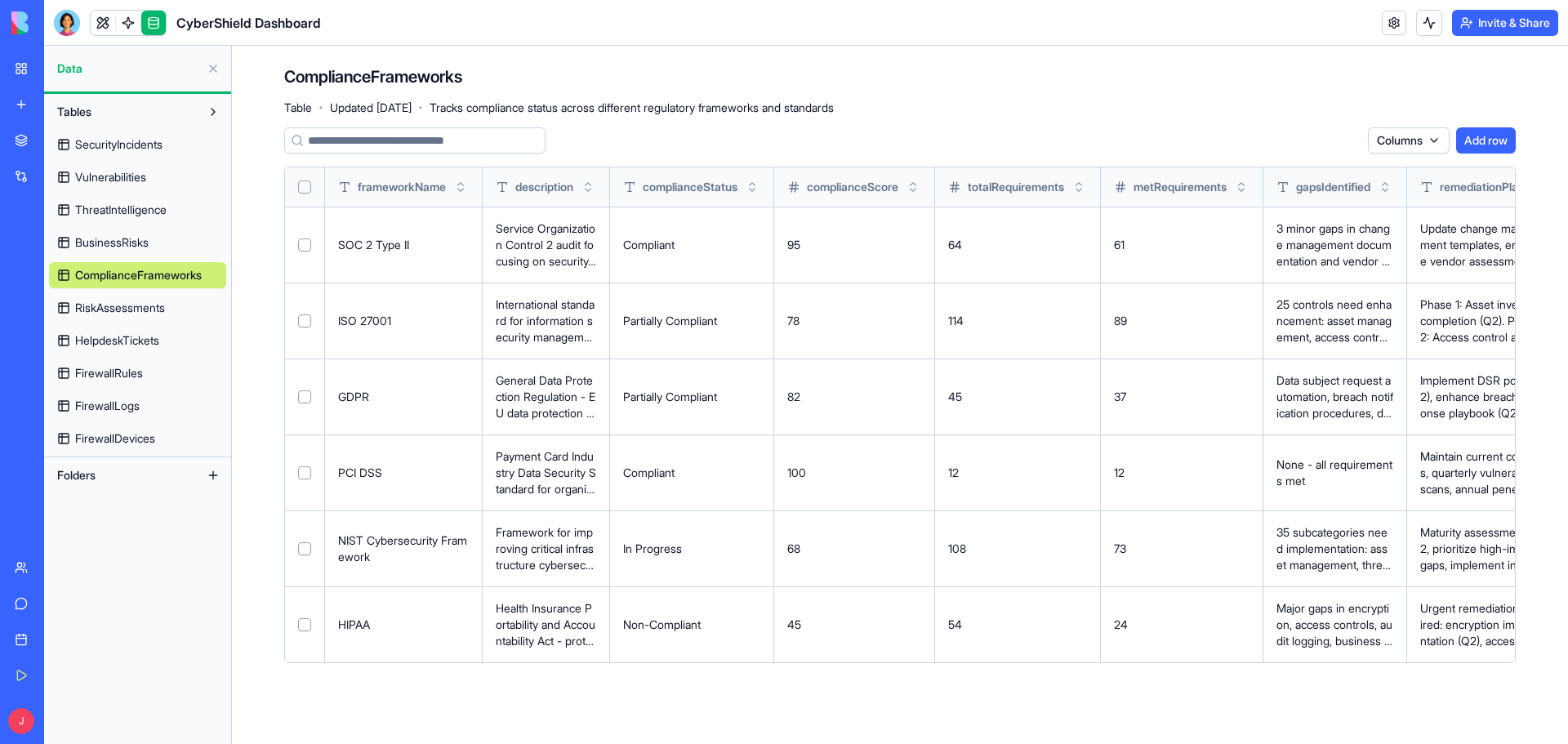
click at [581, 638] on p "Health Insurance Portability and Accountability Act - protects sensitive patien…" at bounding box center [545, 624] width 100 height 49
click at [0, 0] on button at bounding box center [0, 0] width 0 height 0
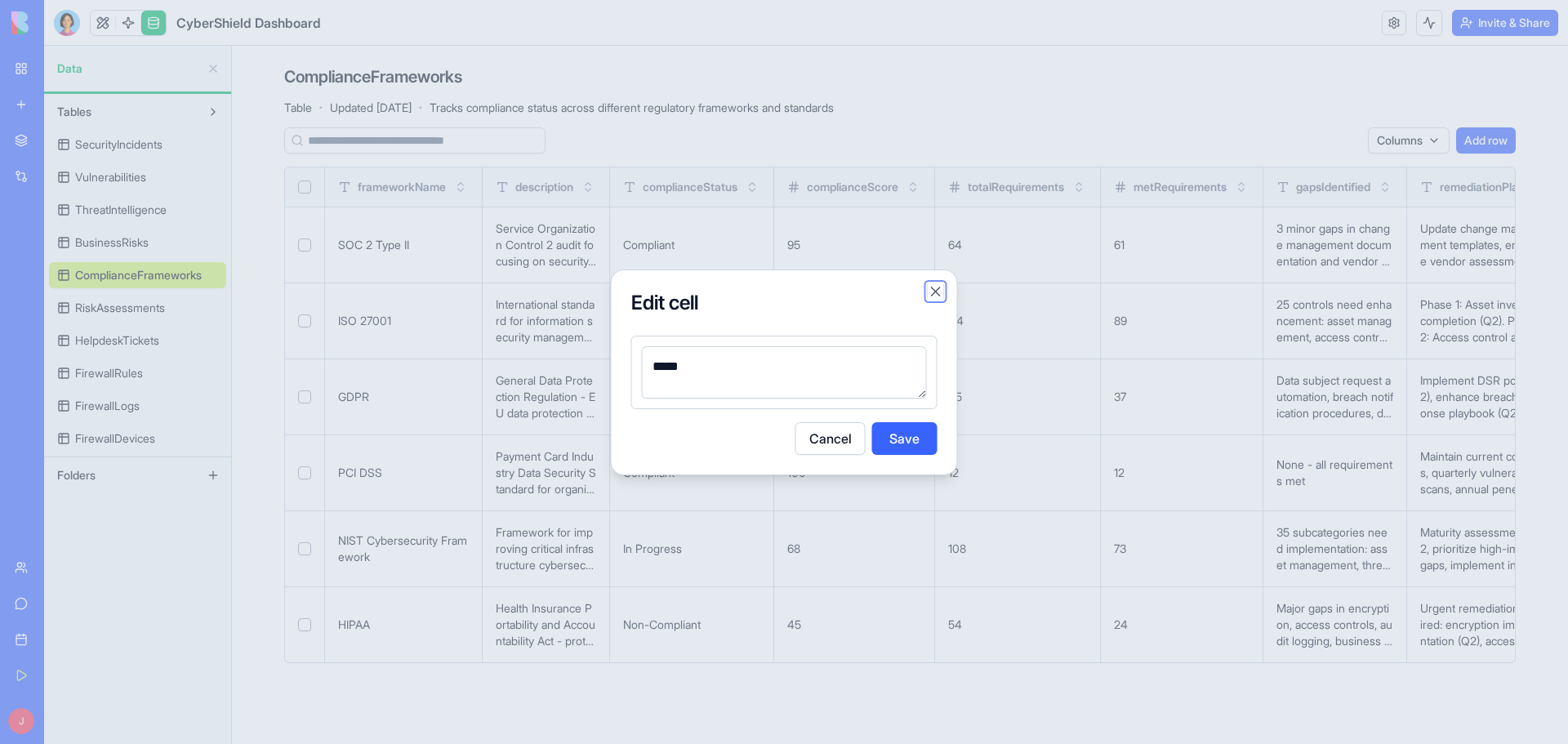
click at [941, 293] on button "Close" at bounding box center [935, 291] width 16 height 16
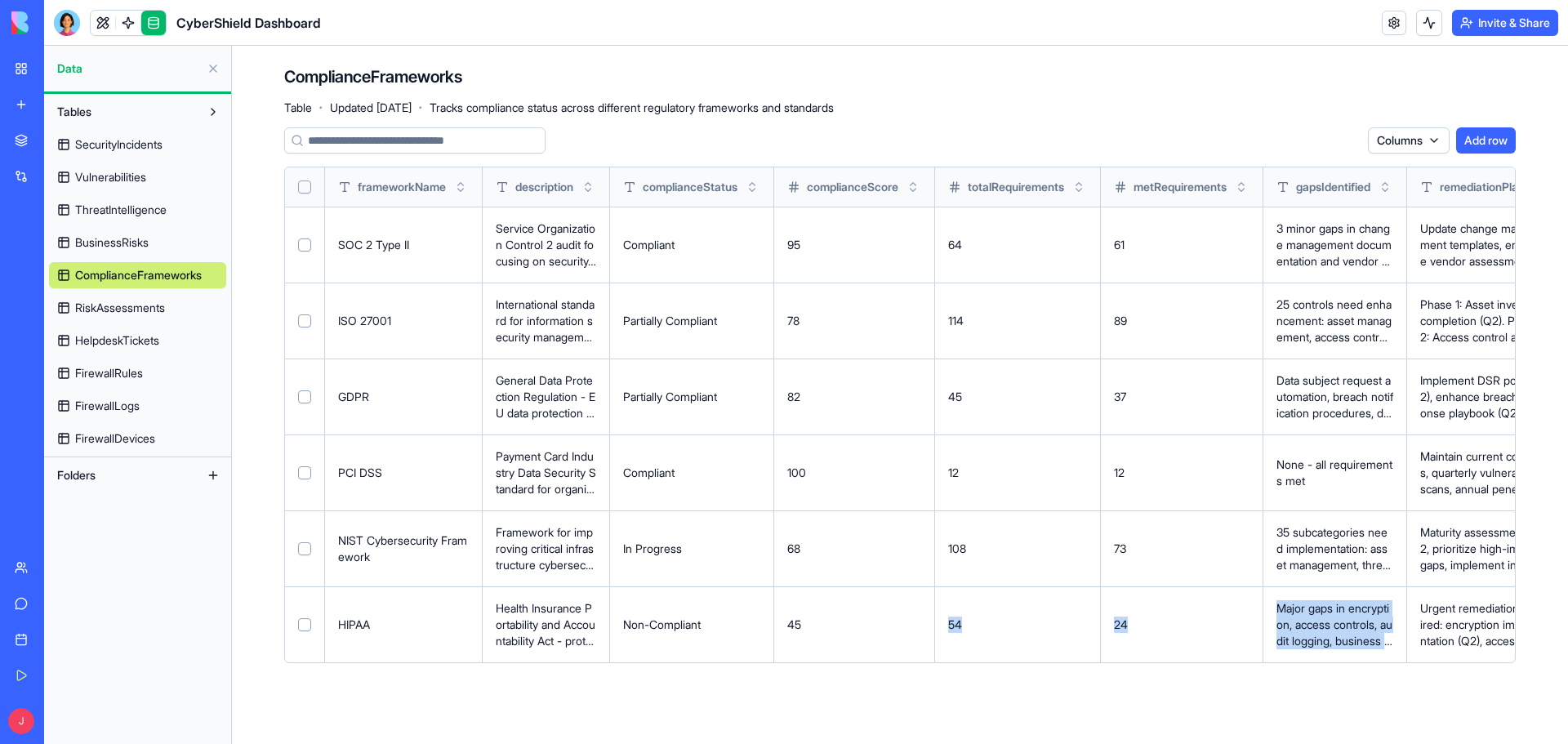
drag, startPoint x: 1004, startPoint y: 640, endPoint x: 1399, endPoint y: 649, distance: 395.1
click at [1476, 631] on p "Urgent remediation required: encryption implementation (Q2), access control ove…" at bounding box center [1483, 624] width 127 height 49
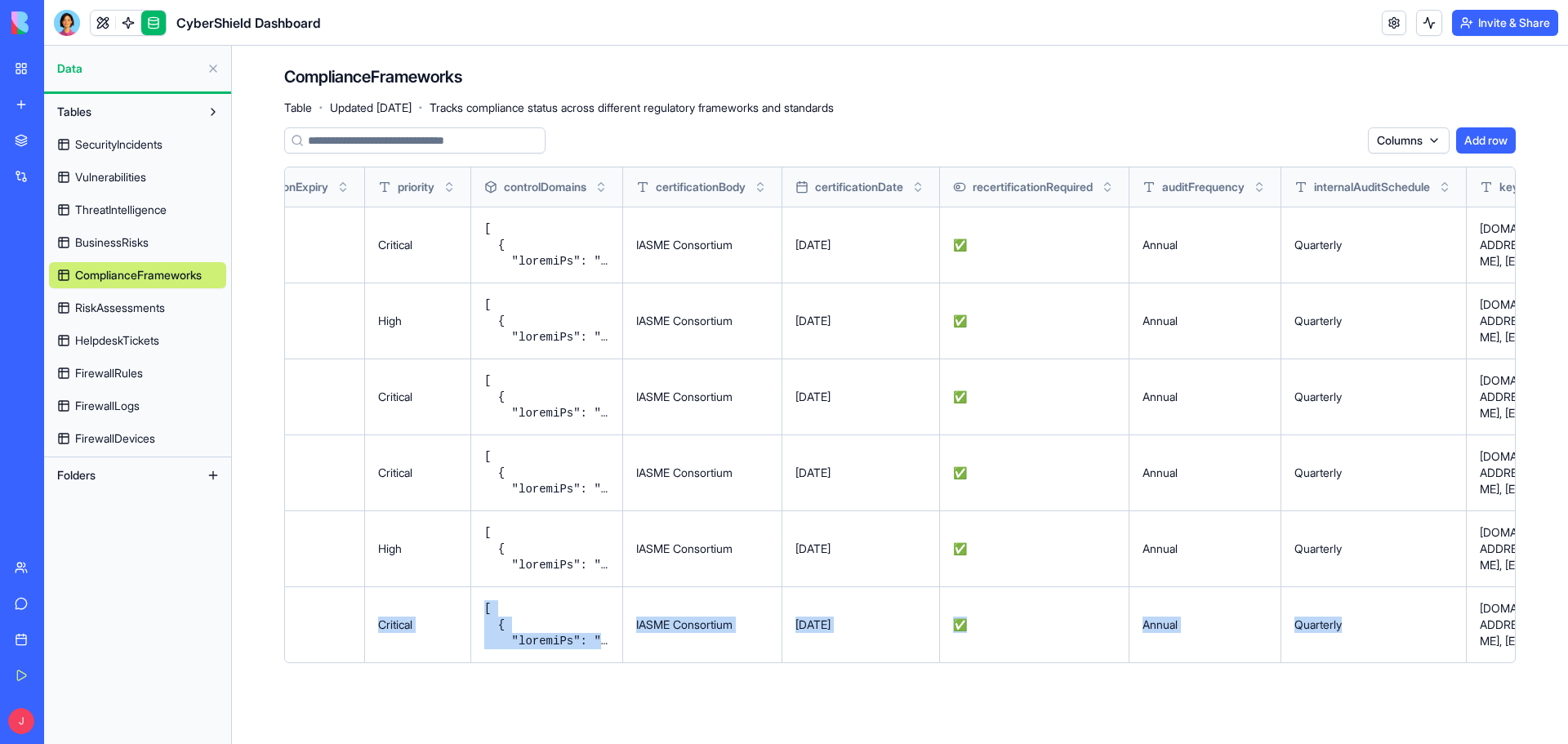
drag, startPoint x: 1476, startPoint y: 631, endPoint x: 1570, endPoint y: 631, distance: 94.0
click at [1567, 631] on html "My Workspace New app Marketplace Integrations Recent CyberShield Dashboard Cybe…" at bounding box center [784, 372] width 1568 height 744
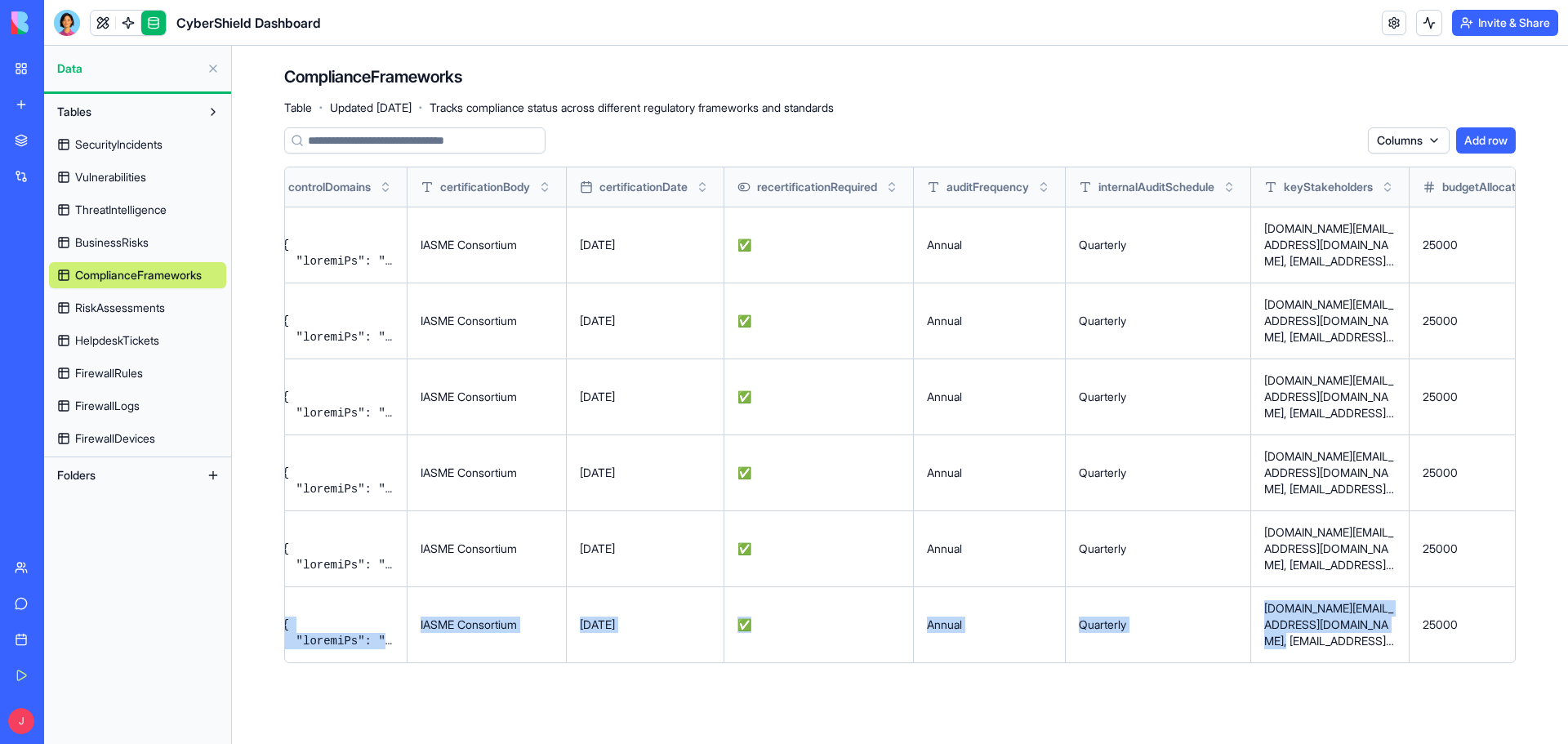
click at [914, 636] on td "✅" at bounding box center [819, 624] width 189 height 76
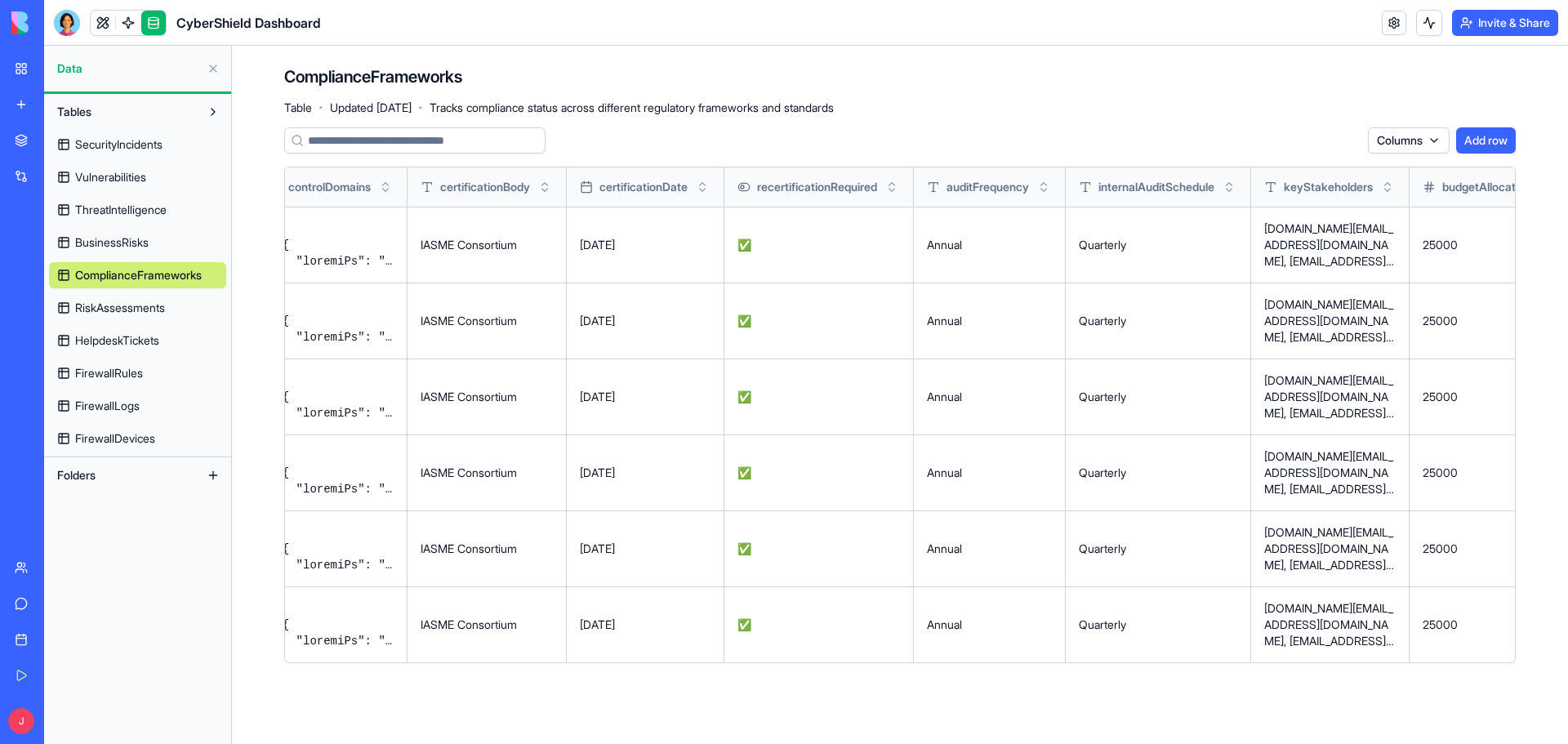
click at [849, 537] on td "✅" at bounding box center [819, 548] width 189 height 76
click at [1160, 712] on main "ComplianceFrameworks Table · Updated [DATE] · Tracks compliance status across d…" at bounding box center [899, 395] width 1336 height 698
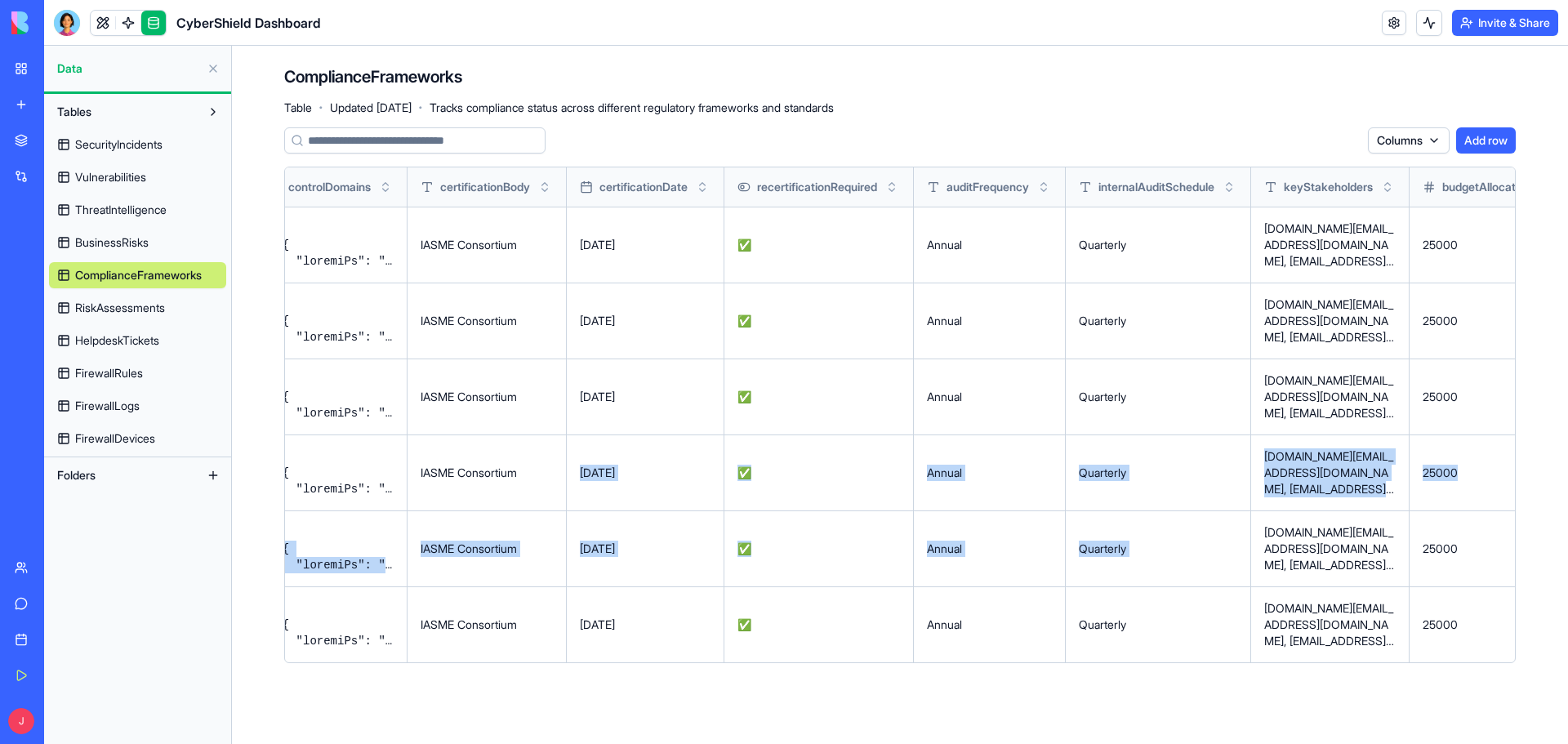
drag, startPoint x: 598, startPoint y: 506, endPoint x: 1247, endPoint y: 502, distance: 649.0
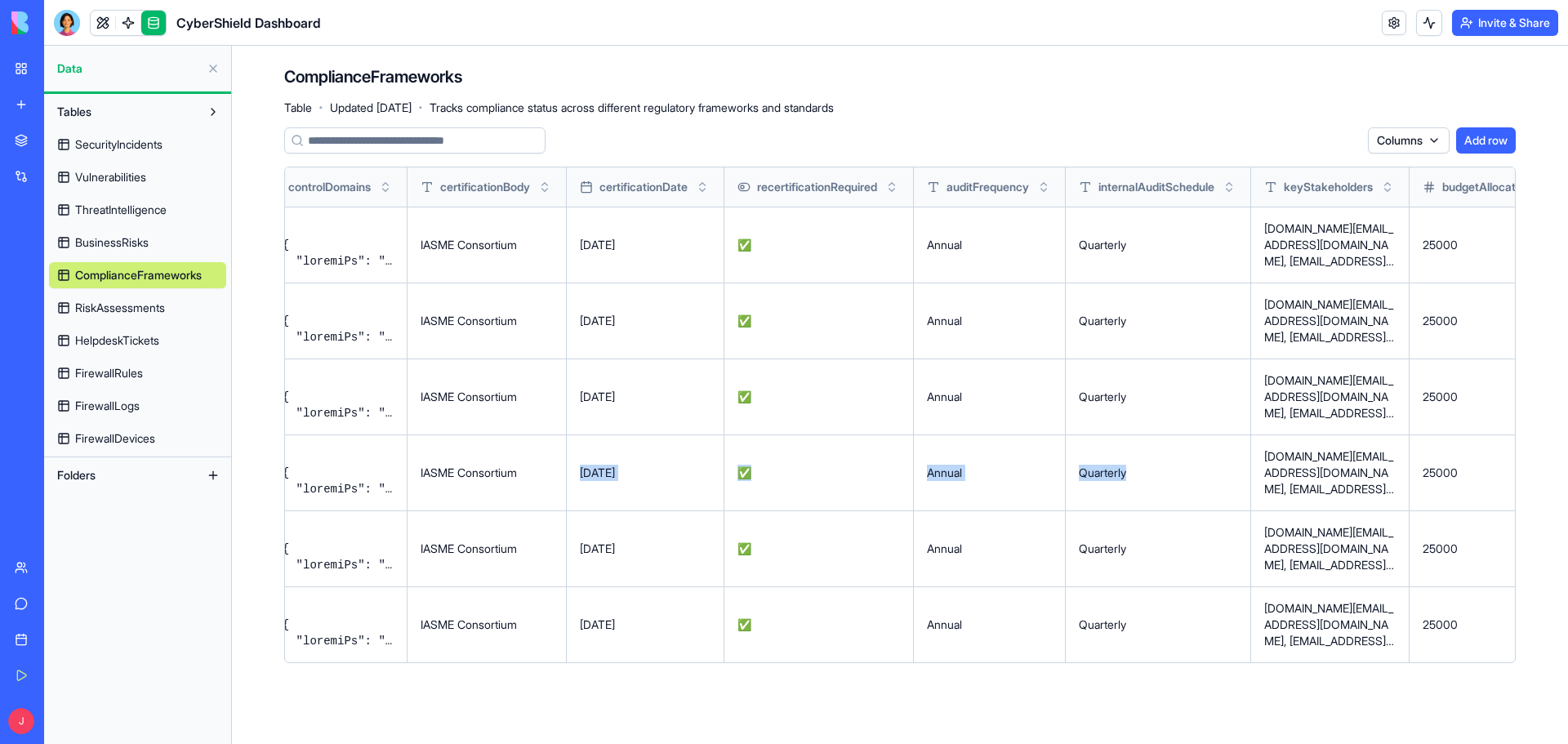
click at [39, 283] on div "CyberShield Dashboard" at bounding box center [37, 291] width 46 height 16
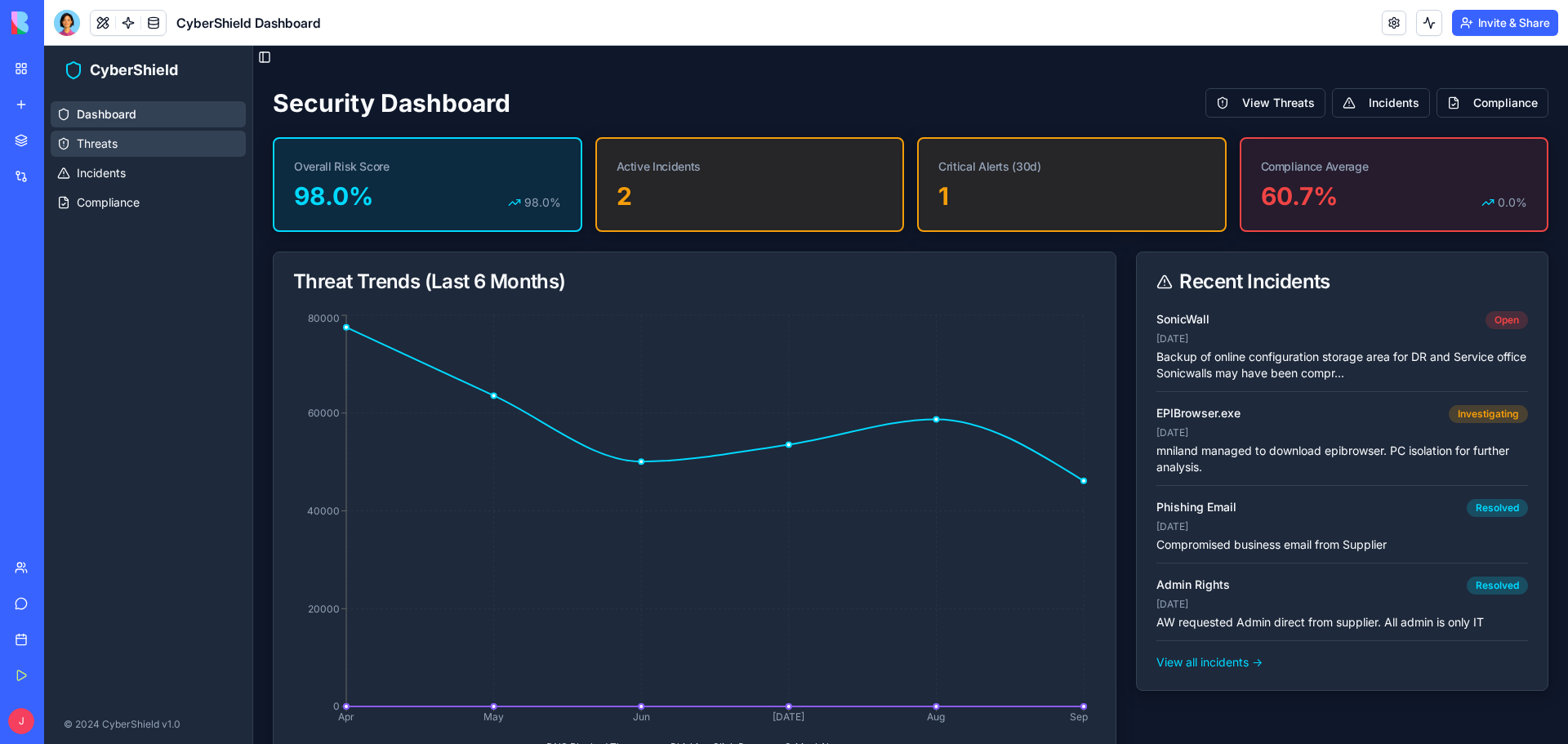
click at [89, 151] on span "Threats" at bounding box center [96, 143] width 41 height 16
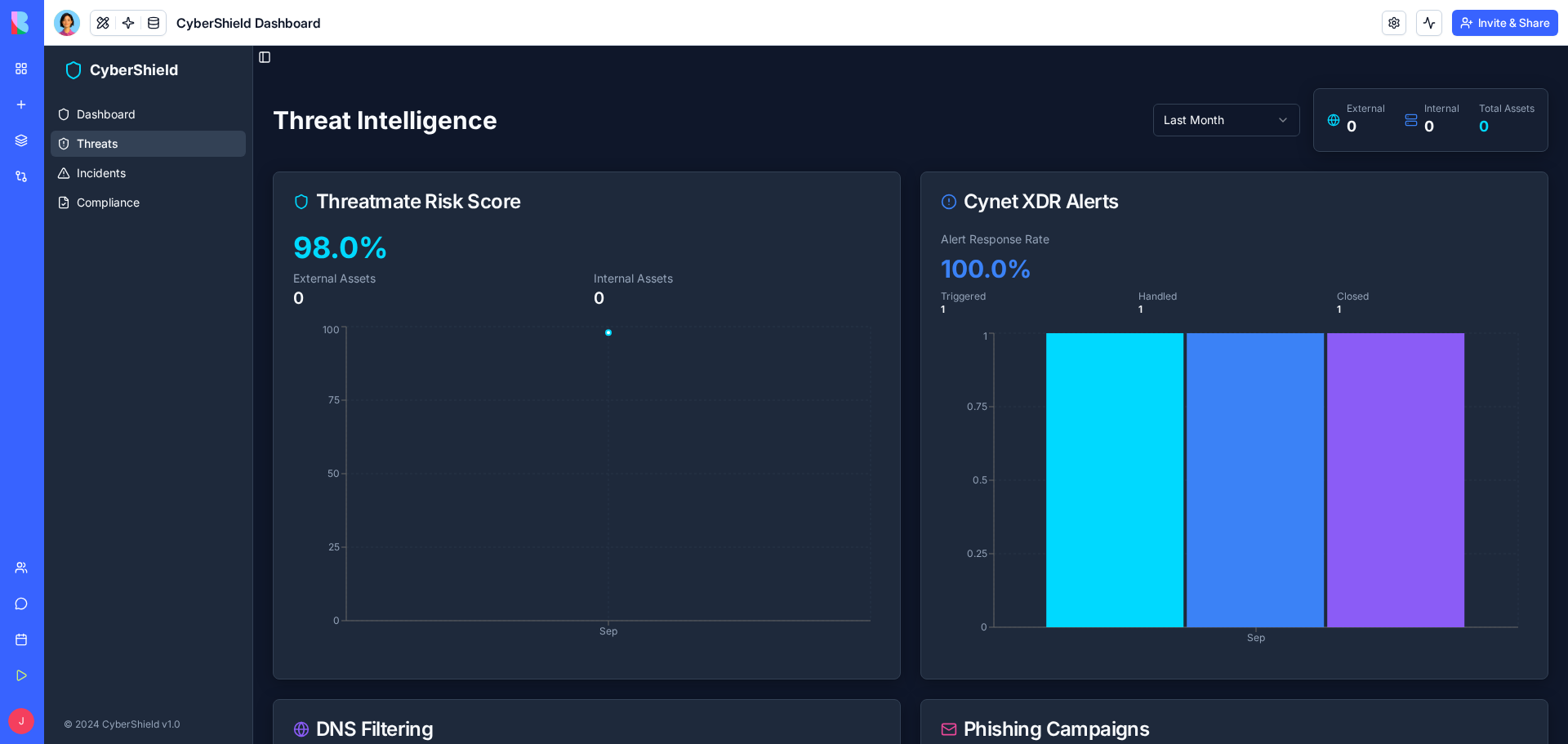
drag, startPoint x: 152, startPoint y: 293, endPoint x: 101, endPoint y: 424, distance: 140.6
click at [39, 424] on div "Marketplace Integrations Recent CyberShield Dashboard CyberShield Dashboard AI …" at bounding box center [22, 336] width 34 height 423
click at [60, 106] on div "New app" at bounding box center [50, 104] width 22 height 16
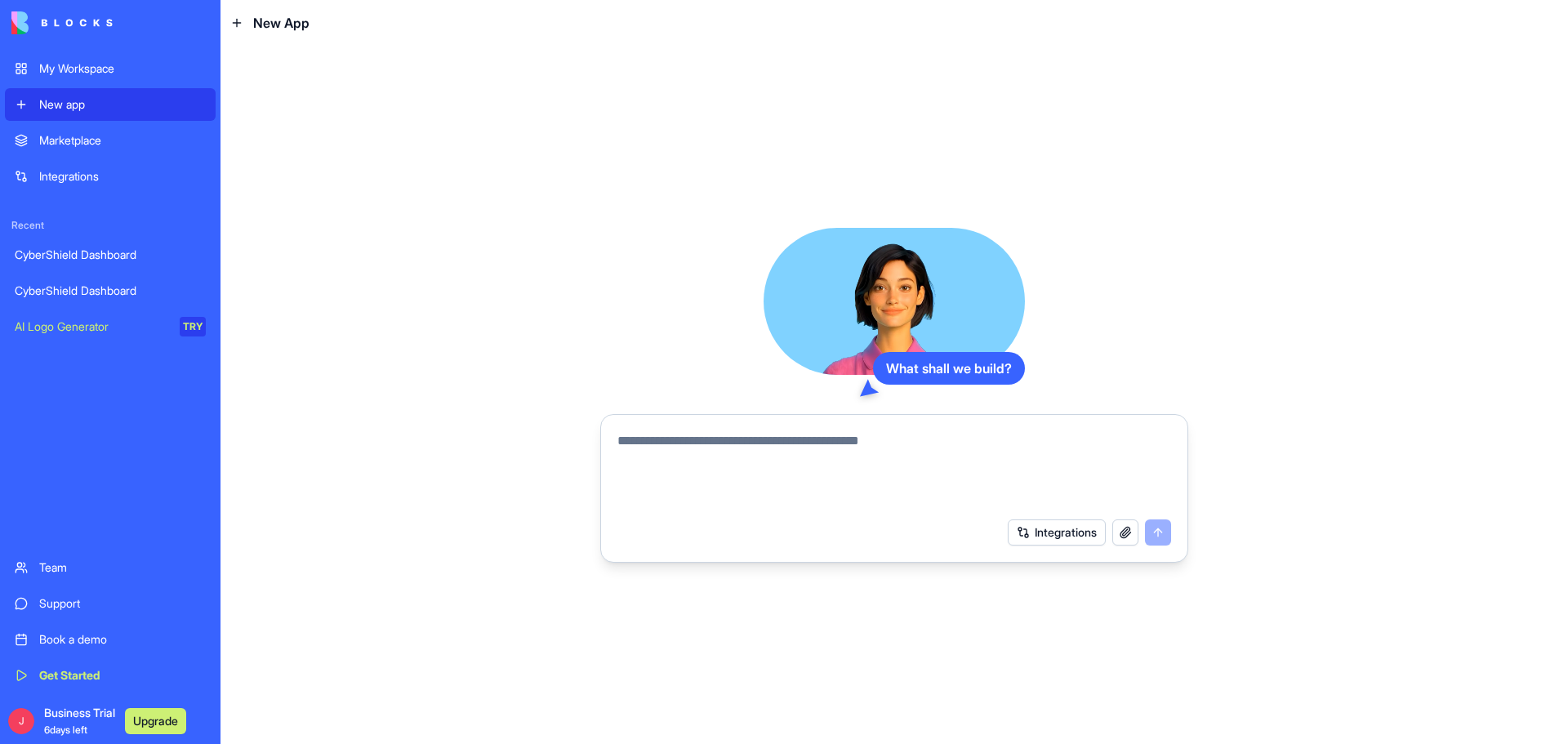
click at [716, 457] on textarea at bounding box center [894, 469] width 553 height 78
drag, startPoint x: 679, startPoint y: 440, endPoint x: 728, endPoint y: 430, distance: 50.0
click at [679, 440] on textarea at bounding box center [894, 469] width 553 height 78
type textarea "**********"
click at [1041, 431] on textarea "**********" at bounding box center [894, 469] width 553 height 78
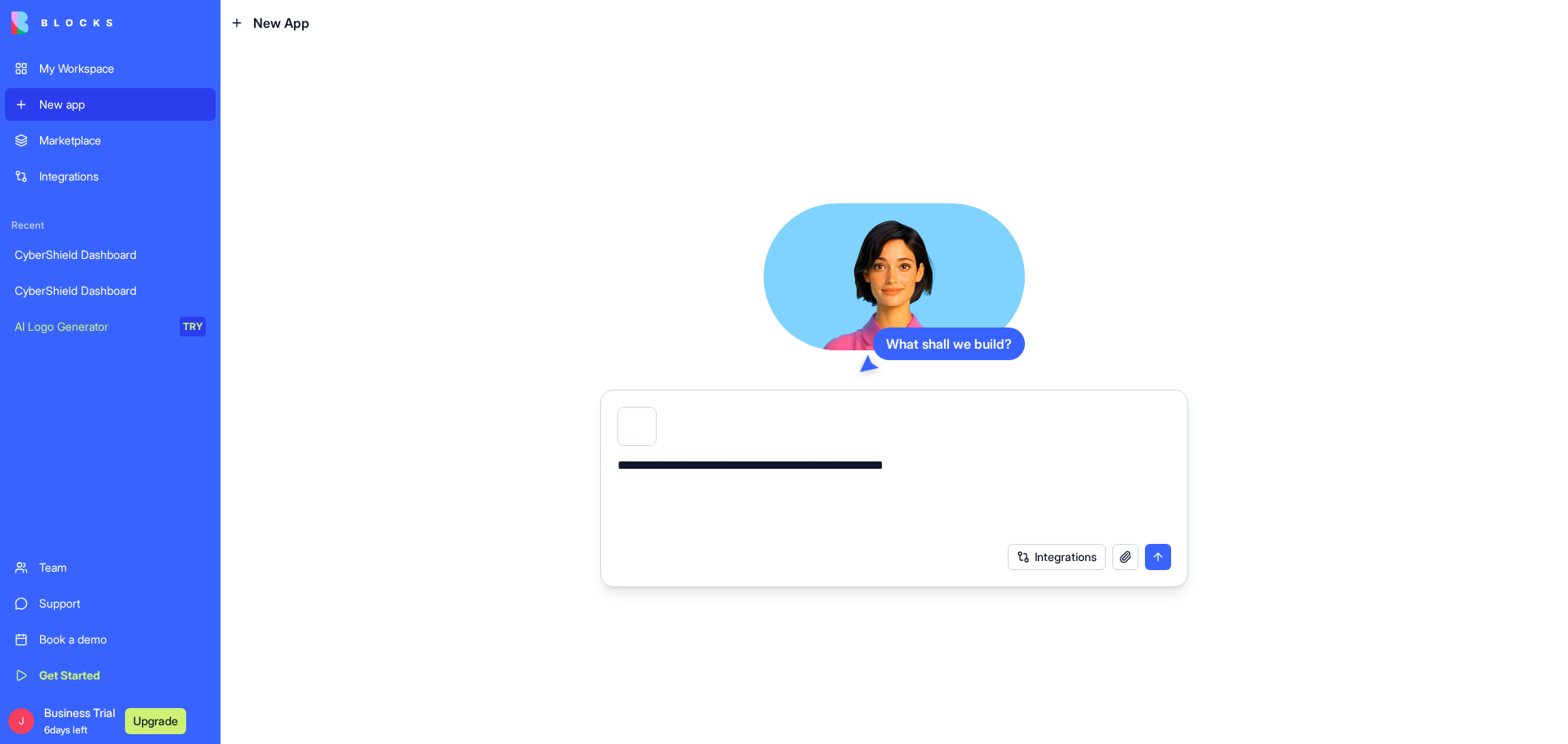
click at [1064, 563] on button "Integrations" at bounding box center [1056, 557] width 98 height 26
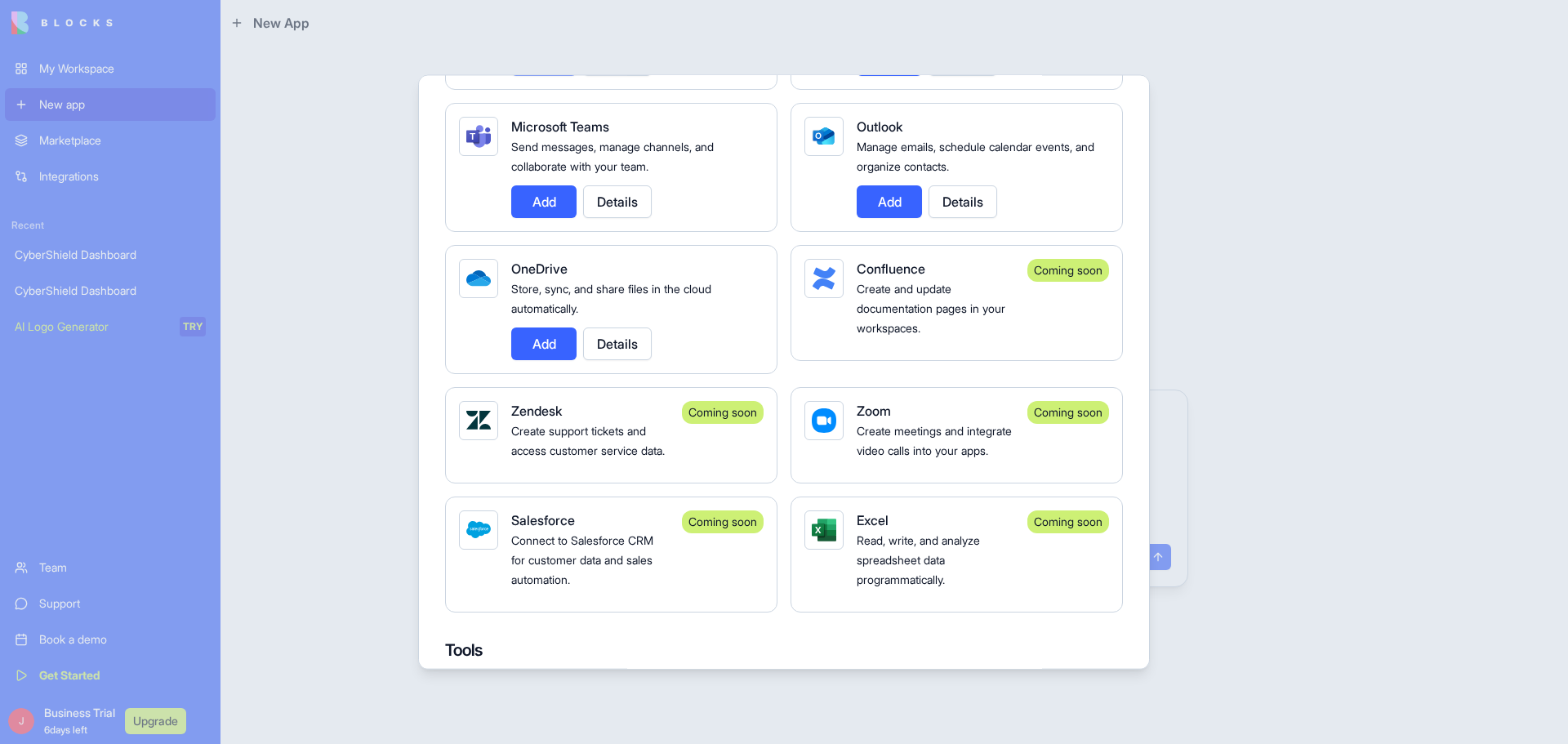
scroll to position [1615, 0]
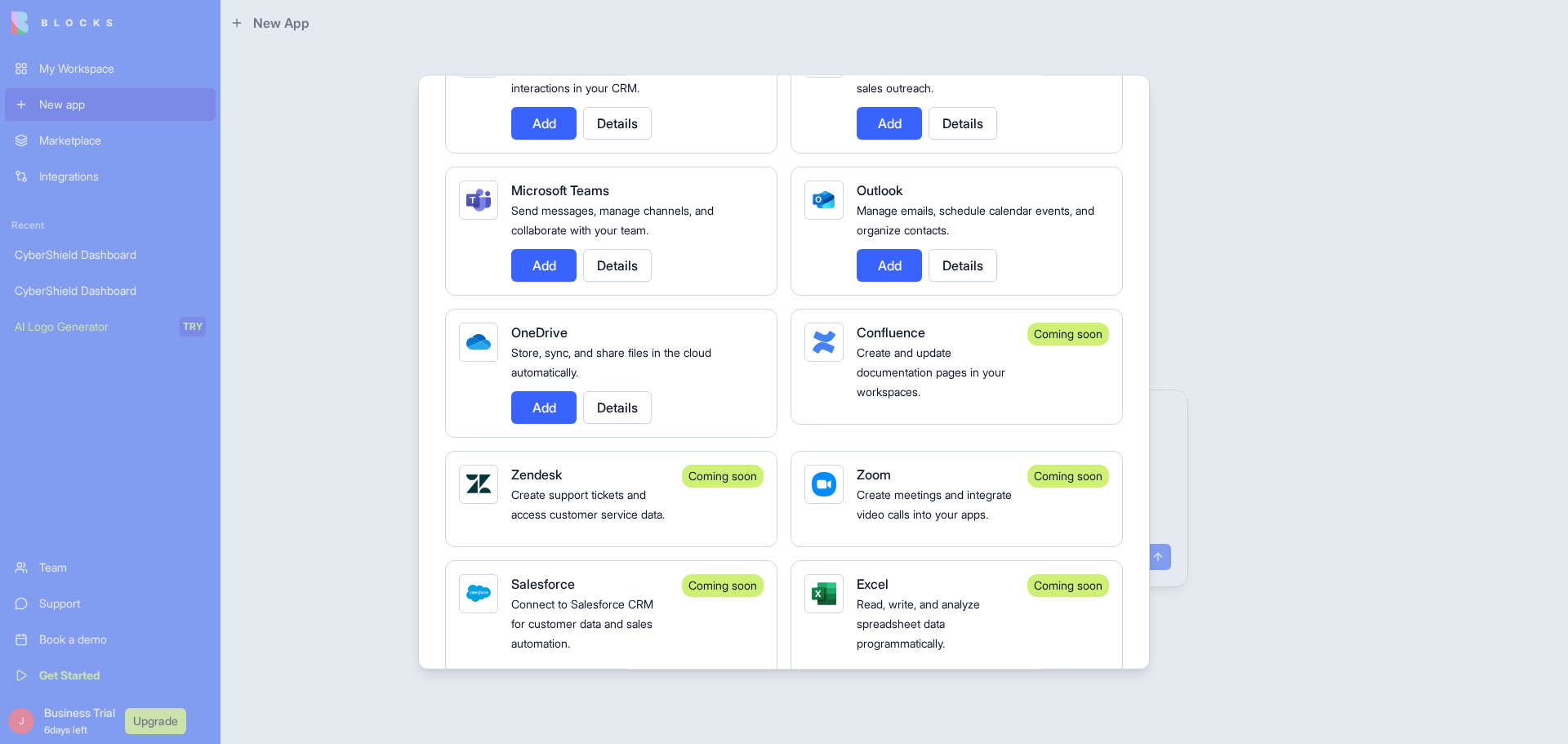
click at [1428, 604] on div at bounding box center [784, 372] width 1568 height 744
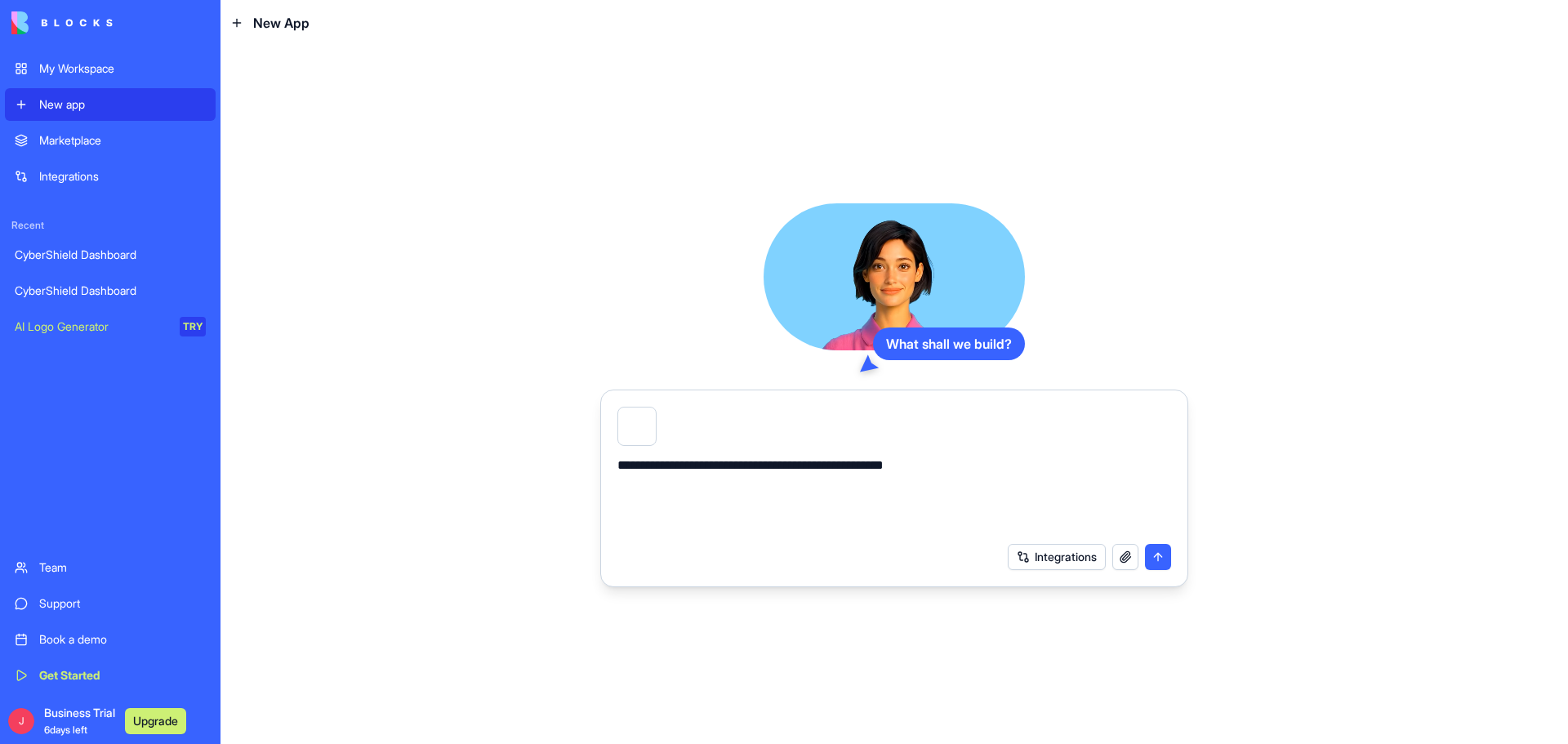
click at [1162, 557] on button "submit" at bounding box center [1158, 557] width 26 height 26
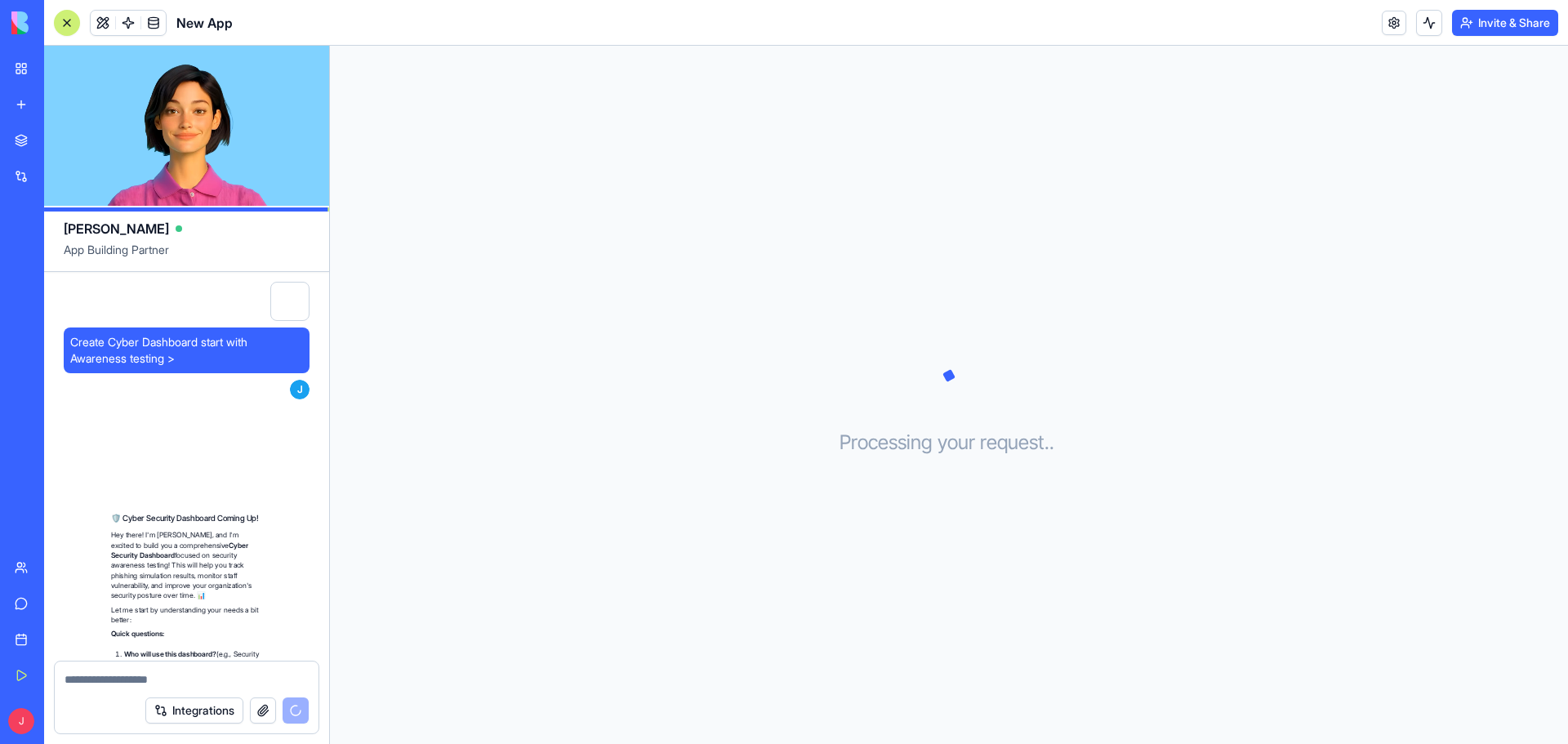
scroll to position [330, 0]
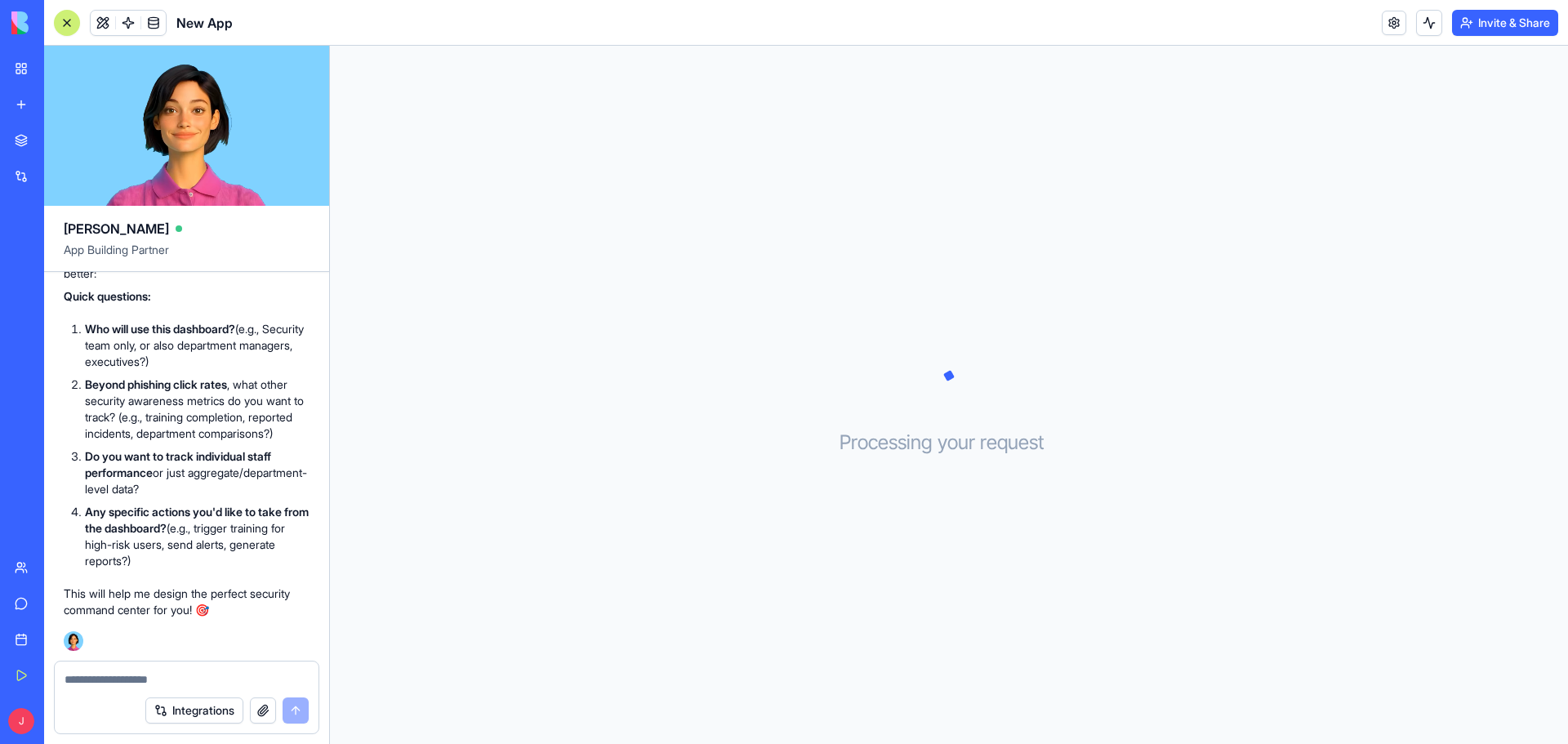
click at [117, 668] on div at bounding box center [187, 674] width 264 height 26
click at [92, 681] on textarea at bounding box center [187, 679] width 244 height 16
click at [114, 676] on textarea at bounding box center [187, 679] width 244 height 16
type textarea "**********"
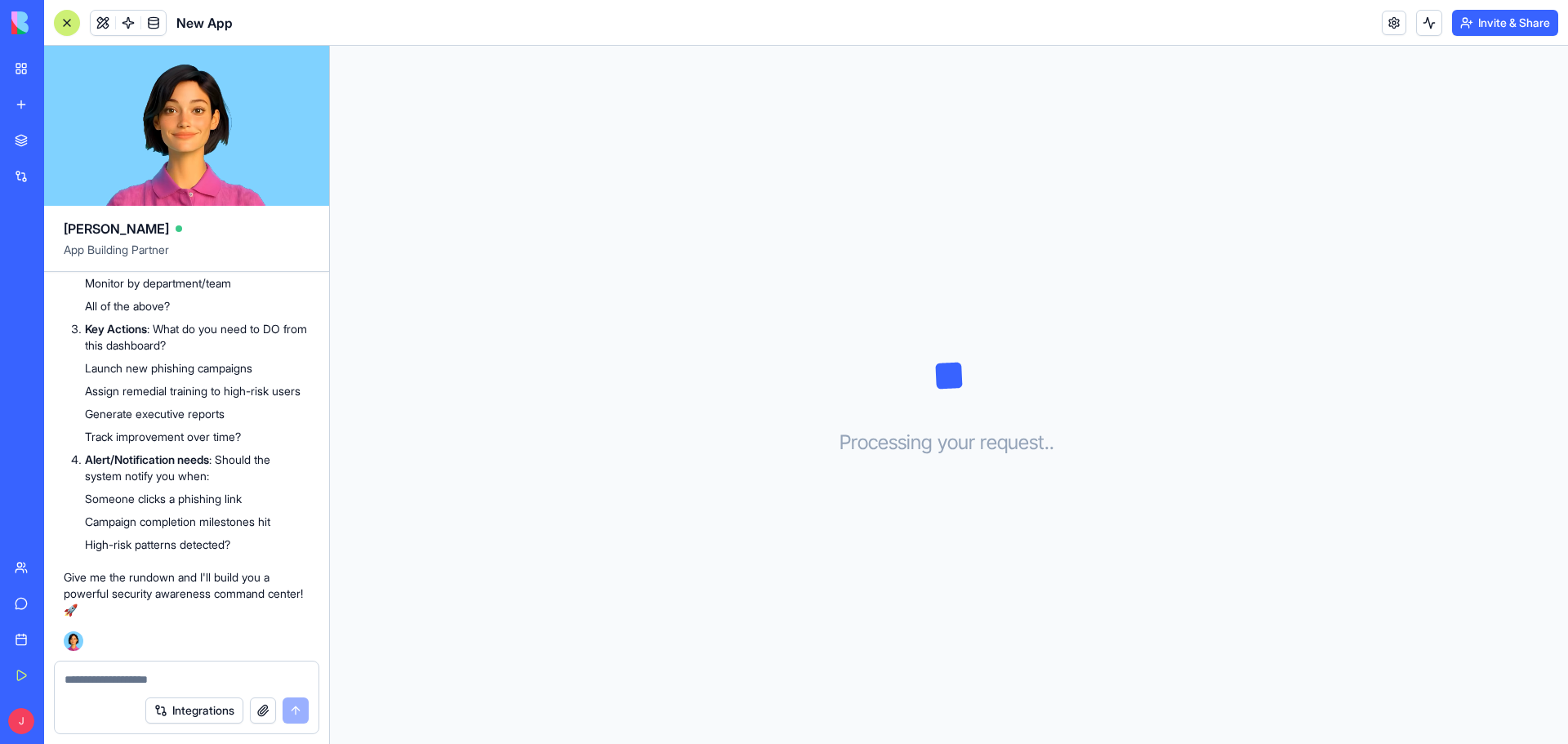
scroll to position [1133, 0]
click at [96, 690] on div "Integrations" at bounding box center [187, 710] width 264 height 46
click at [104, 671] on textarea at bounding box center [187, 679] width 244 height 16
type textarea "**********"
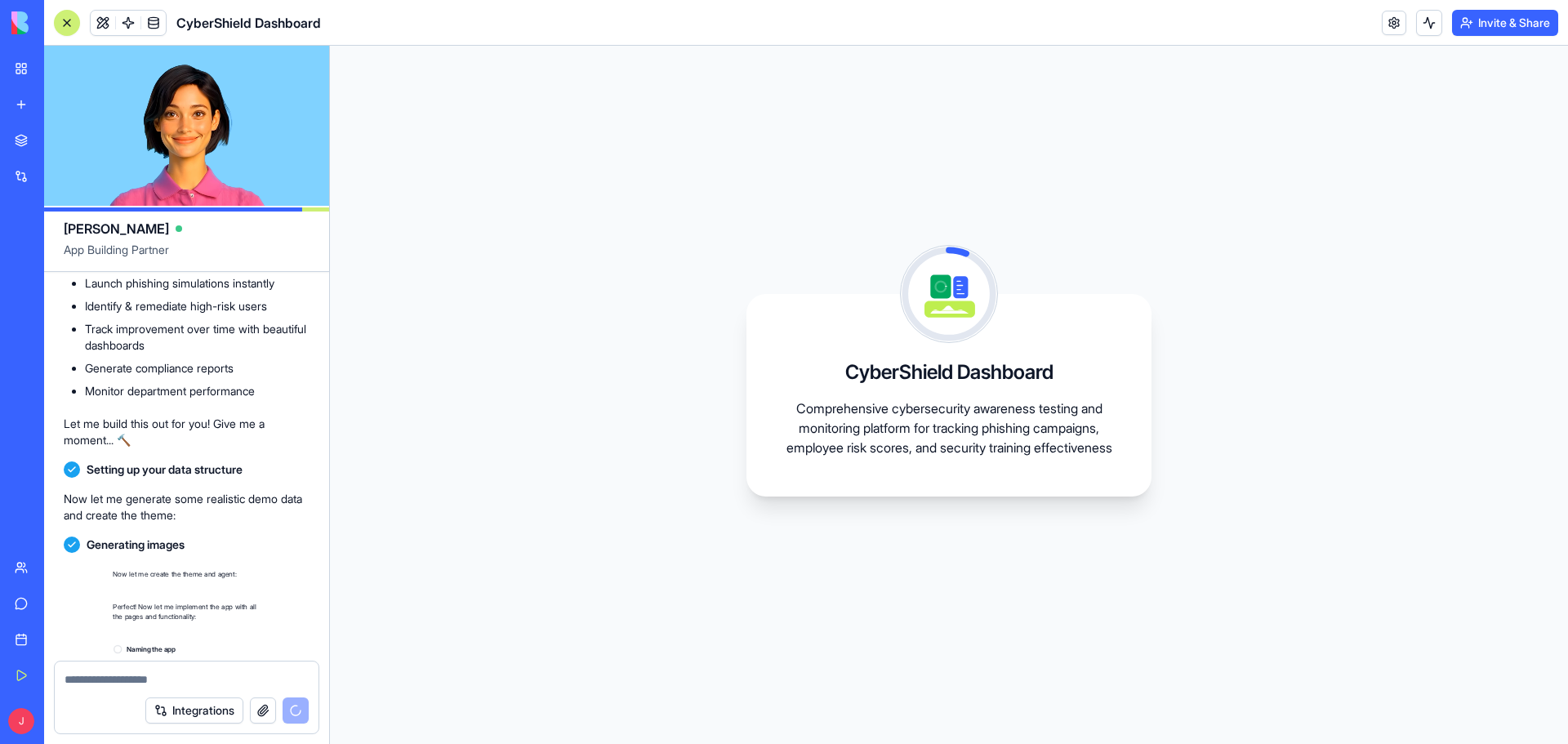
scroll to position [2237, 0]
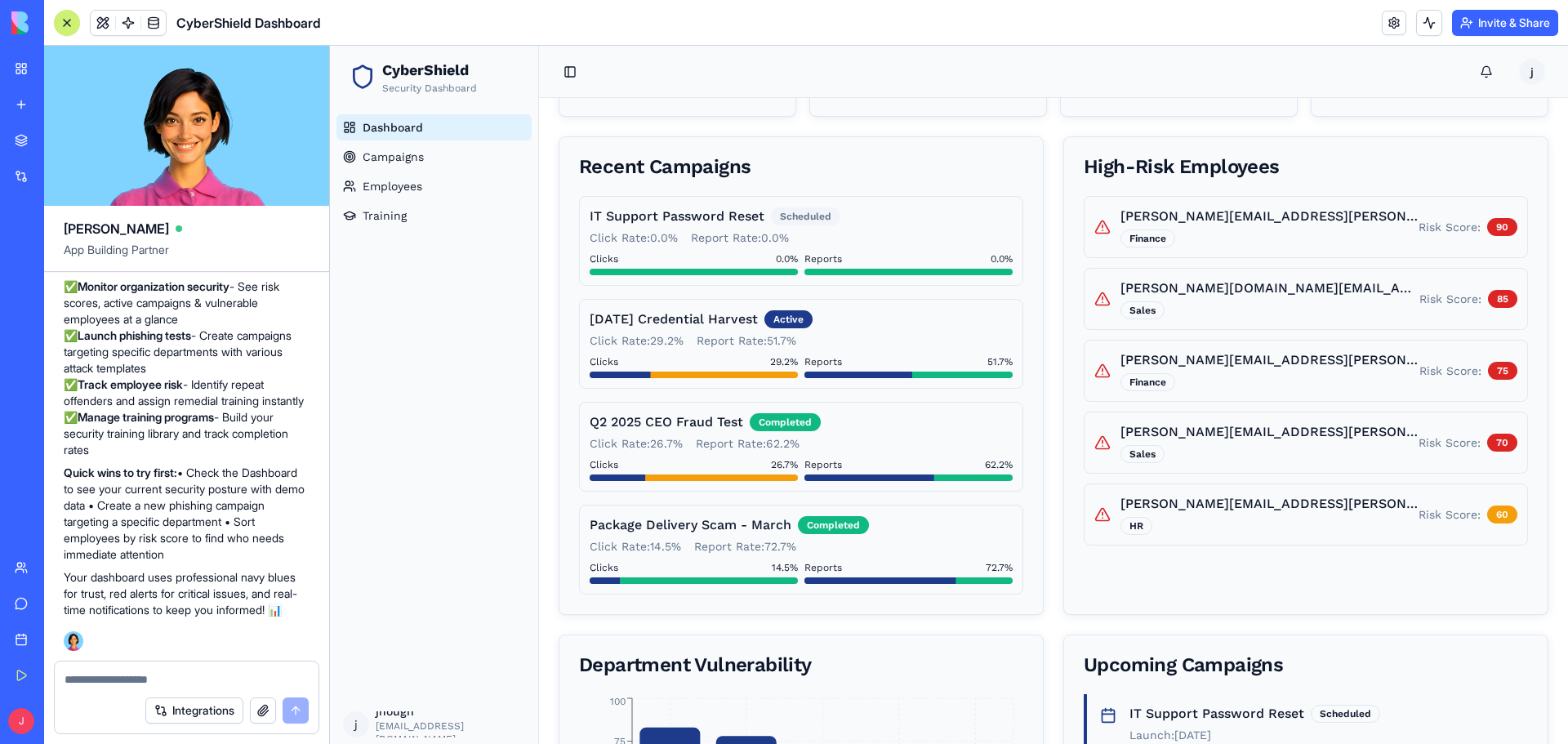
scroll to position [163, 0]
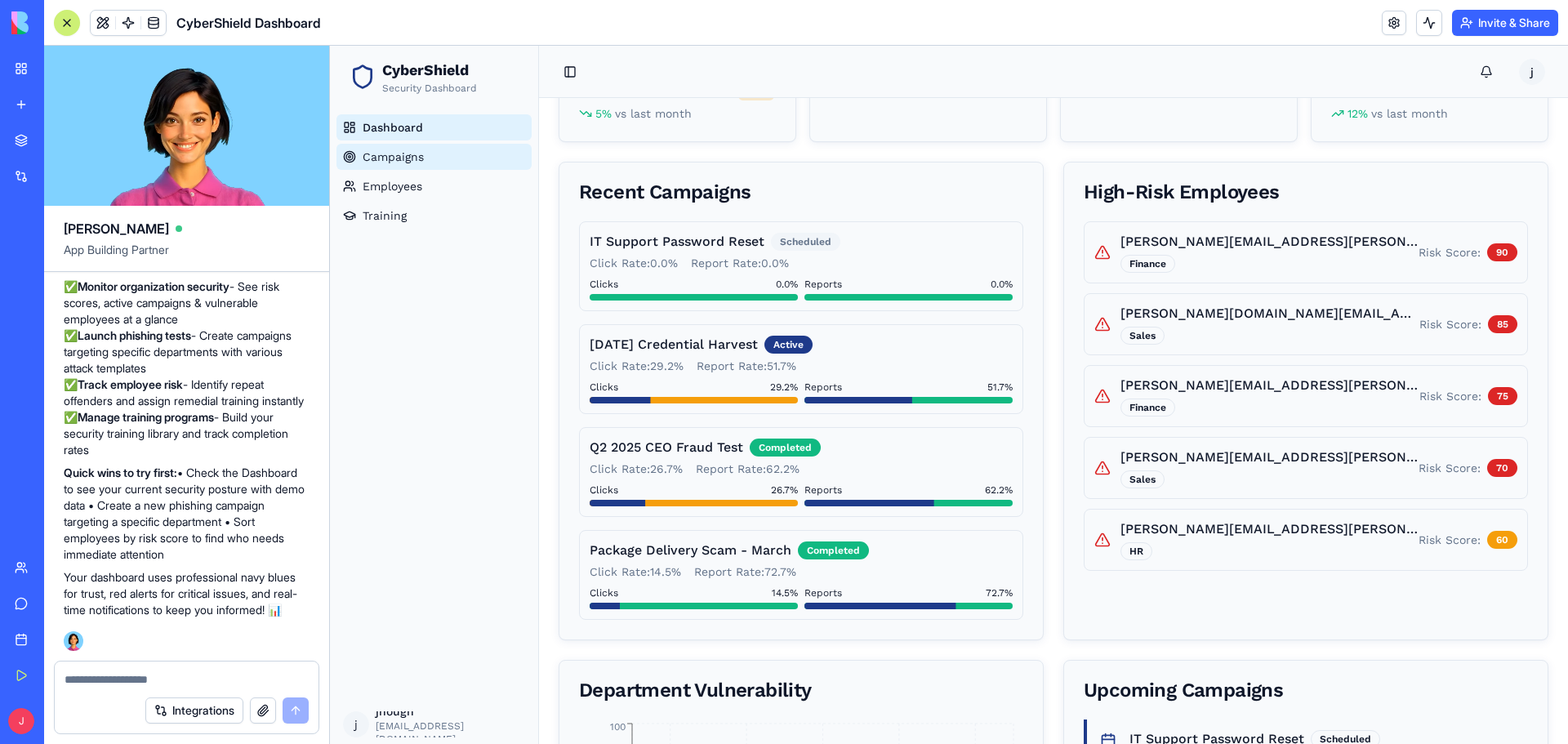
click at [399, 158] on span "Campaigns" at bounding box center [393, 157] width 61 height 16
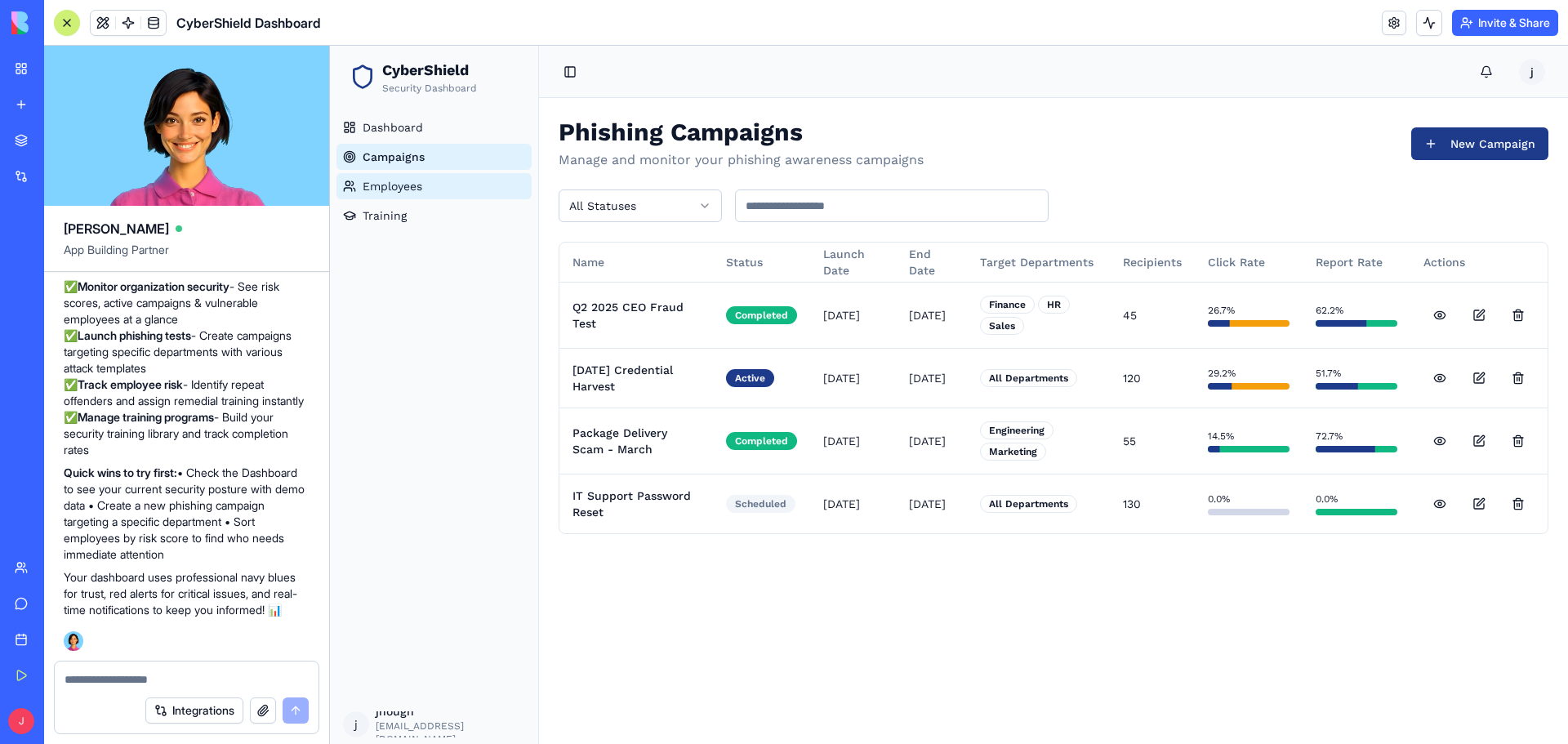
click at [399, 186] on span "Employees" at bounding box center [392, 186] width 59 height 16
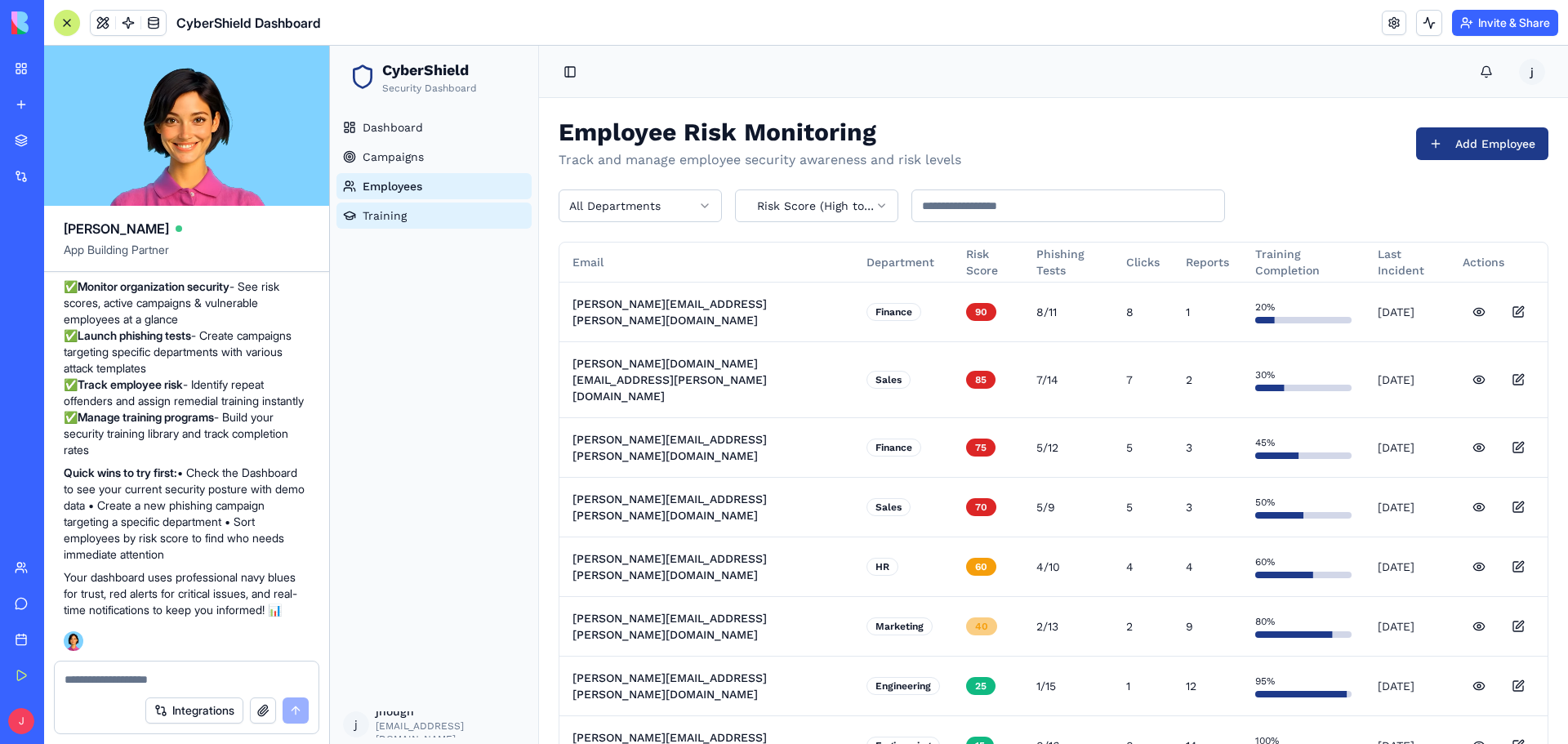
click at [381, 222] on span "Training" at bounding box center [384, 215] width 44 height 16
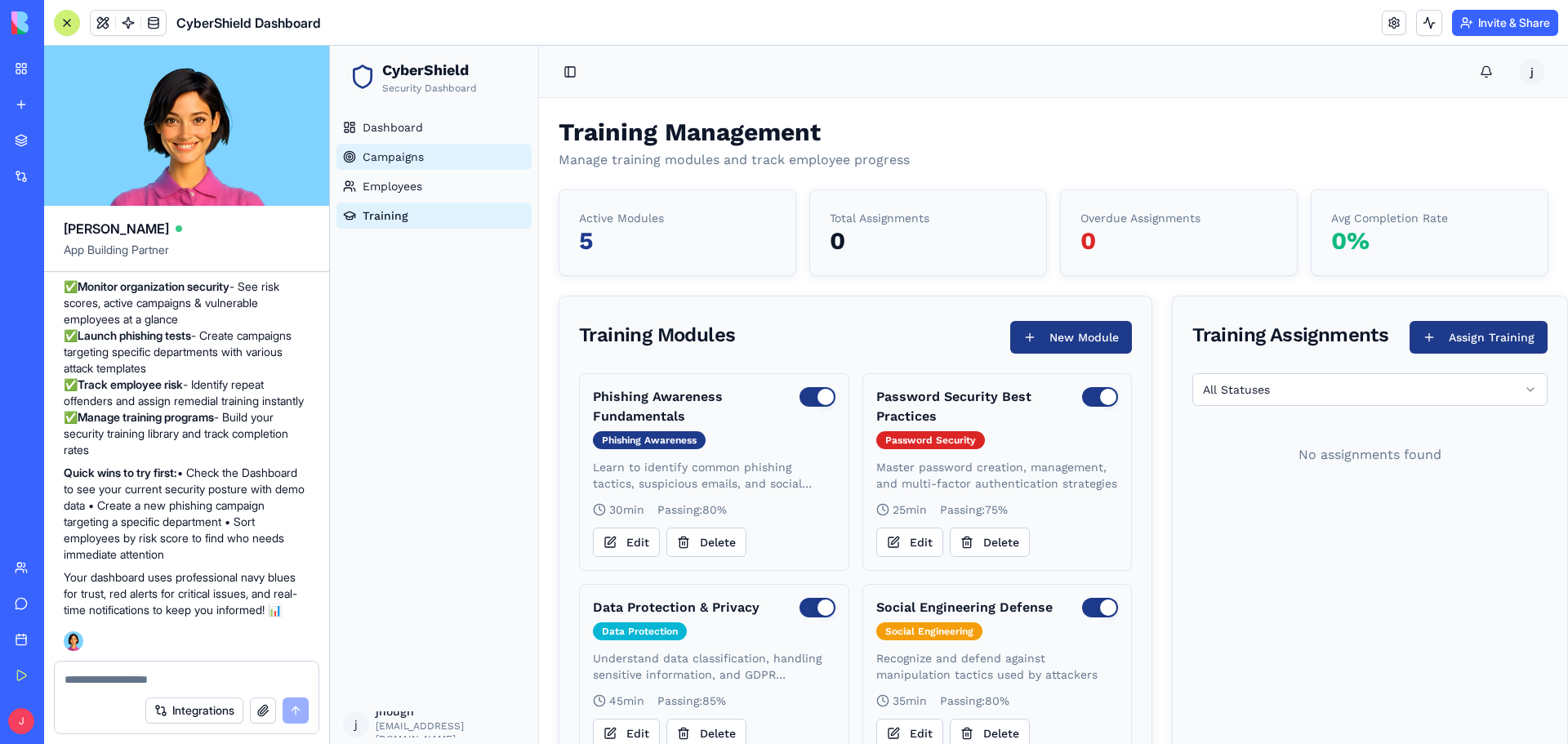
click at [380, 150] on span "Campaigns" at bounding box center [393, 157] width 61 height 16
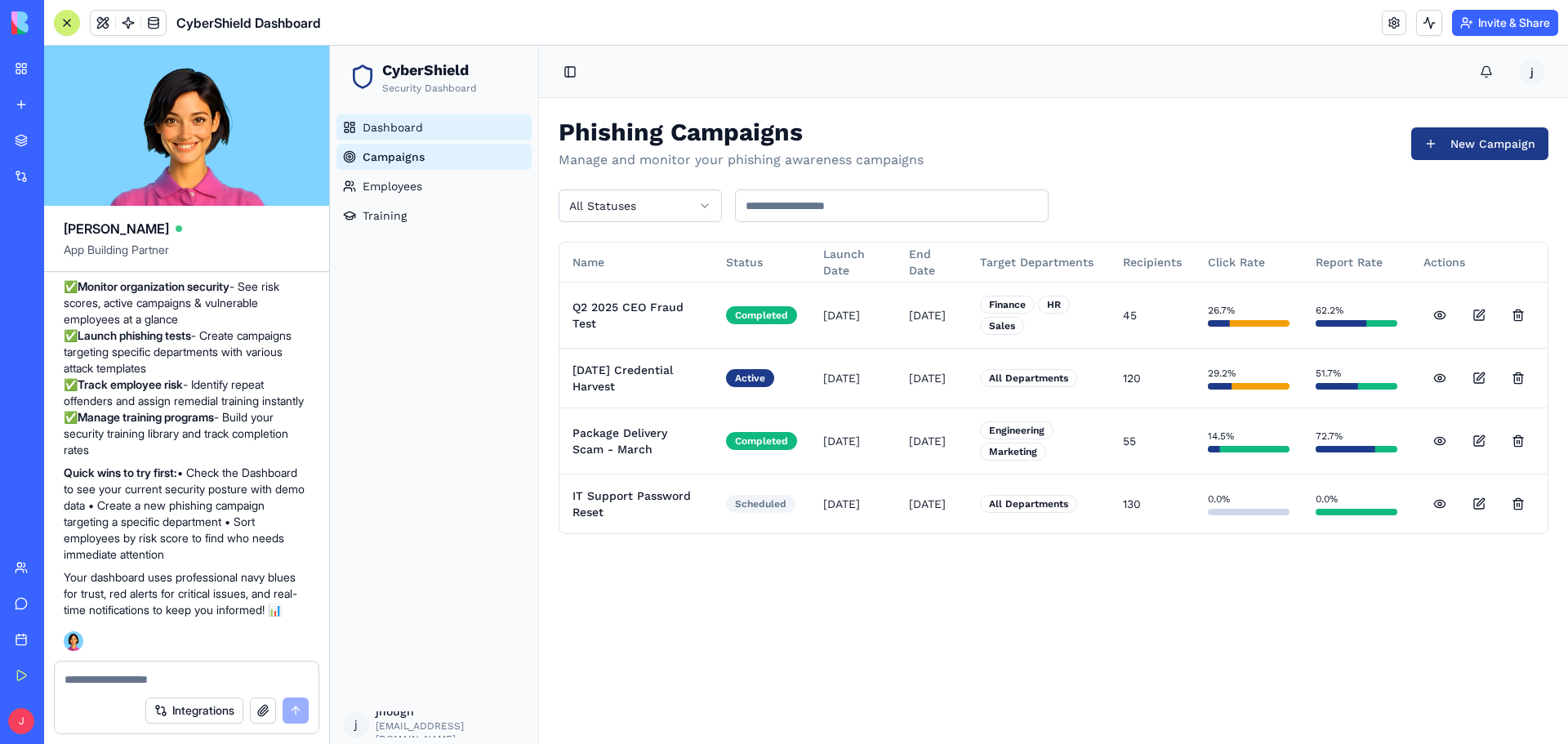
click at [387, 117] on link "Dashboard" at bounding box center [433, 127] width 196 height 26
